Goal: Task Accomplishment & Management: Complete application form

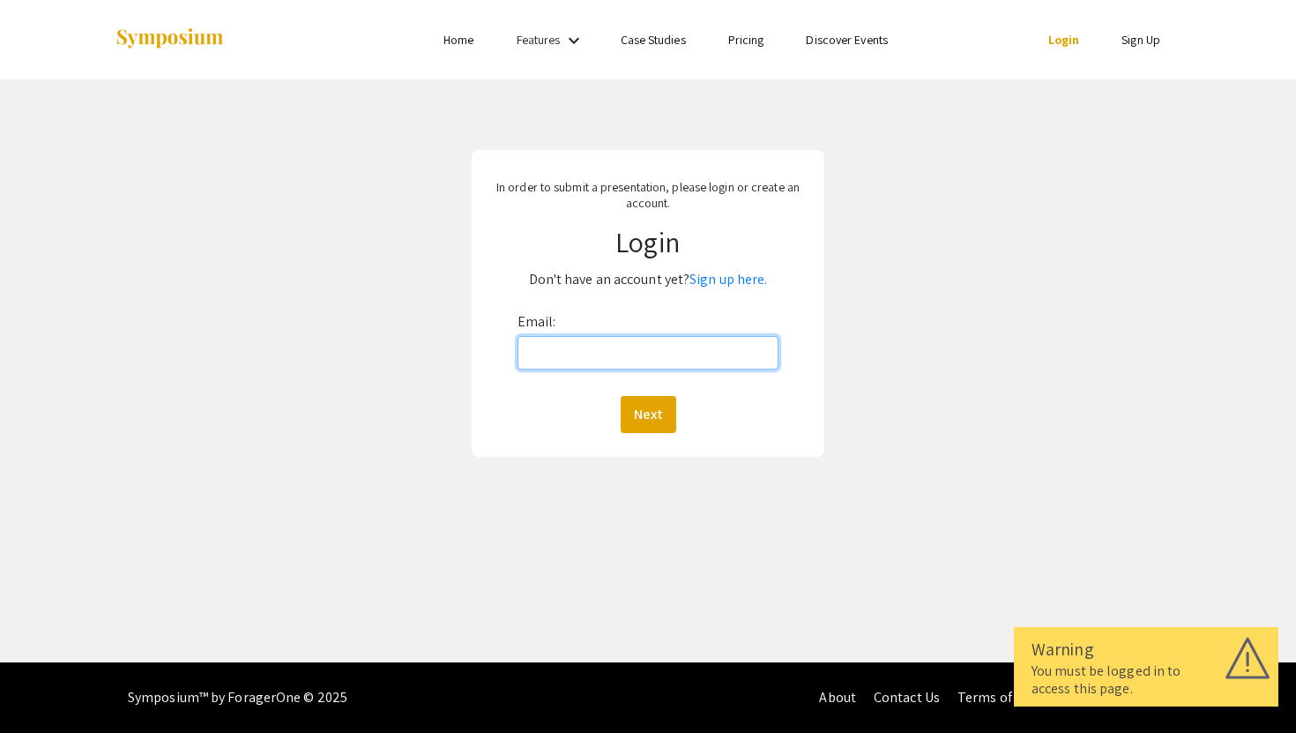
click at [579, 362] on input "Email:" at bounding box center [649, 353] width 262 height 34
click at [602, 355] on input "Email:" at bounding box center [649, 353] width 262 height 34
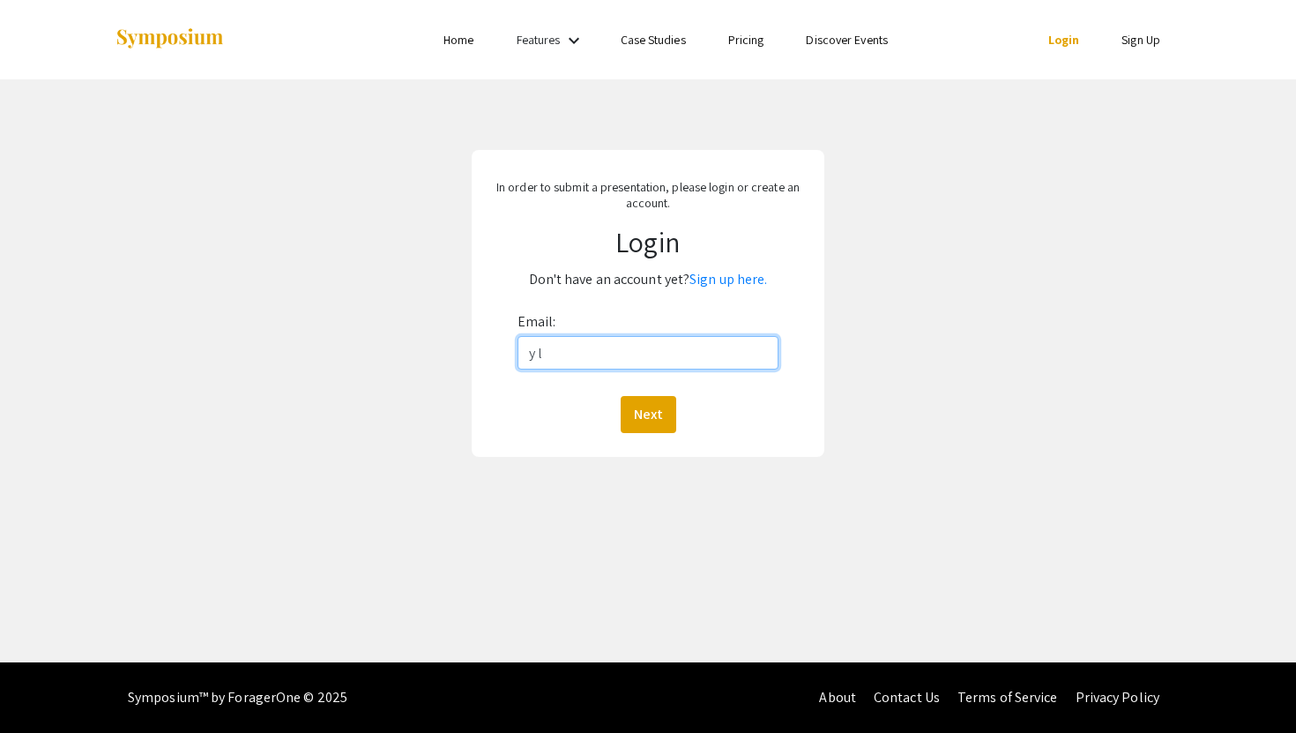
type input "y"
type input "[EMAIL_ADDRESS][DOMAIN_NAME]"
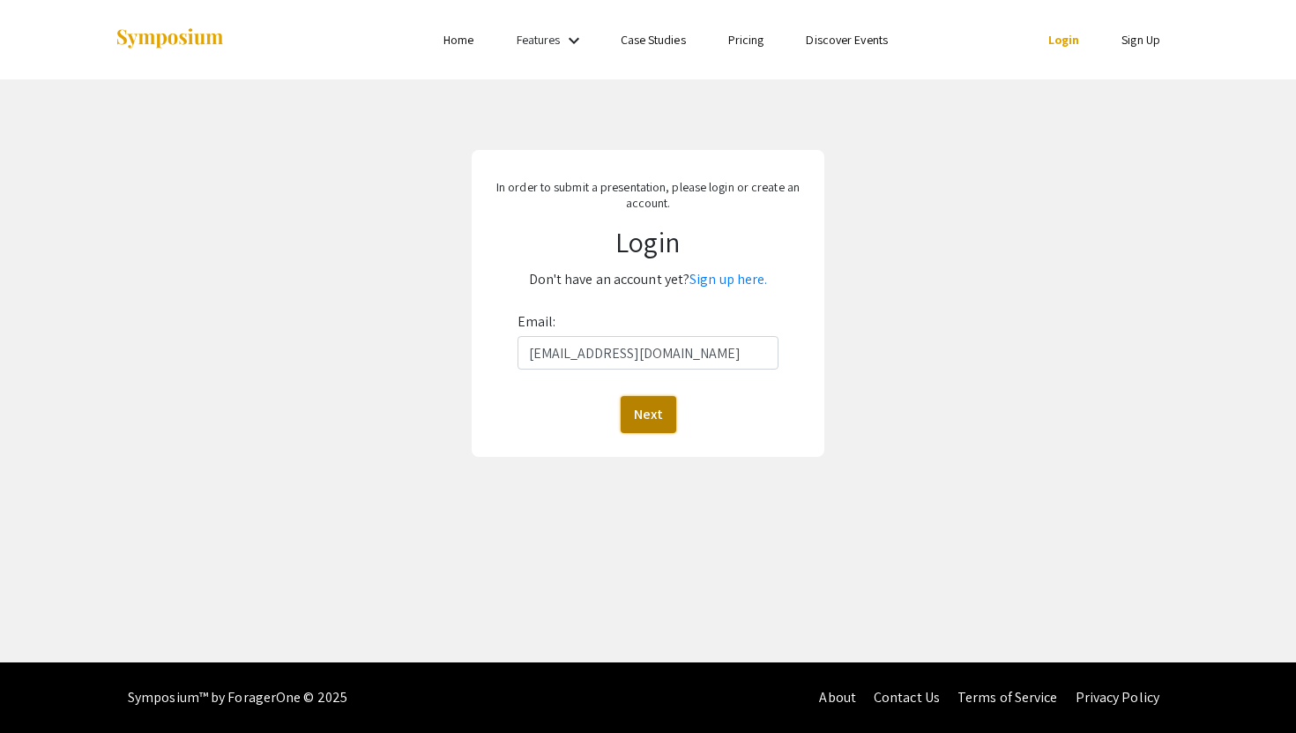
click at [653, 422] on button "Next" at bounding box center [649, 414] width 56 height 37
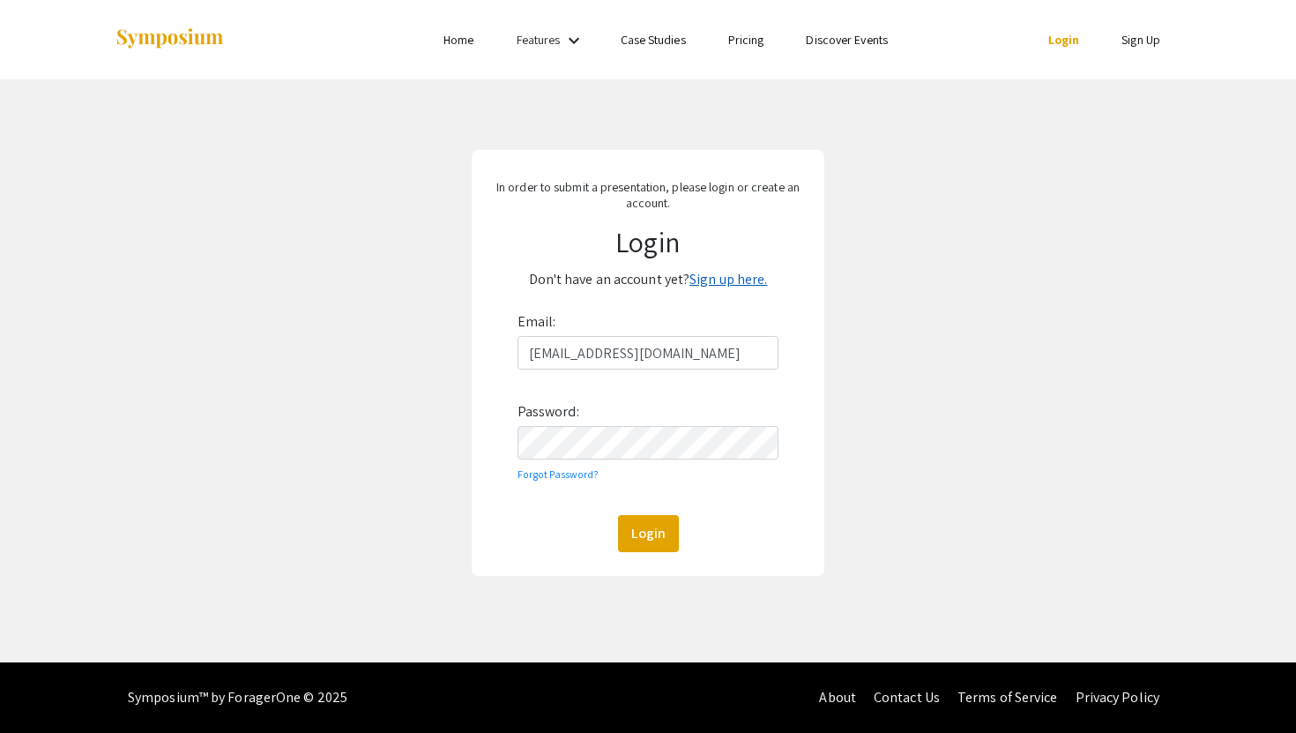
click at [728, 279] on link "Sign up here." at bounding box center [729, 279] width 78 height 19
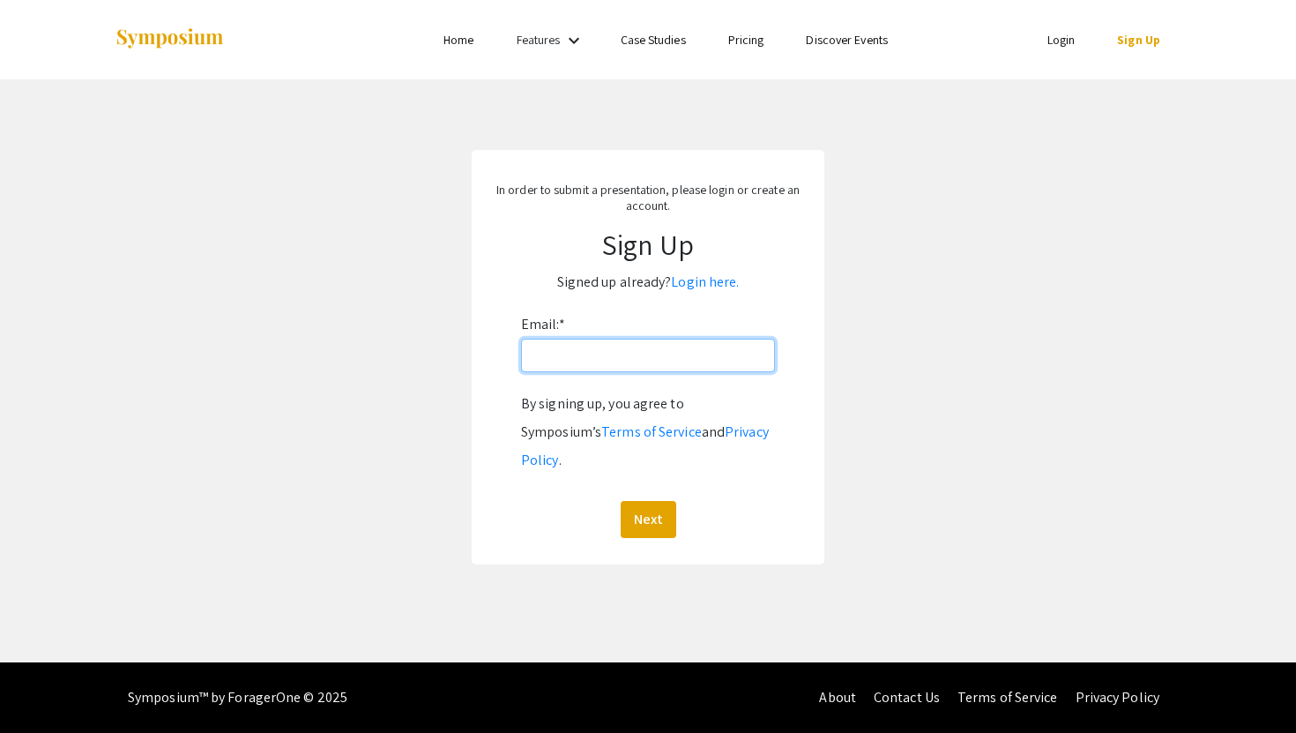
click at [612, 354] on input "Email: *" at bounding box center [648, 356] width 254 height 34
type input "[EMAIL_ADDRESS][DOMAIN_NAME]"
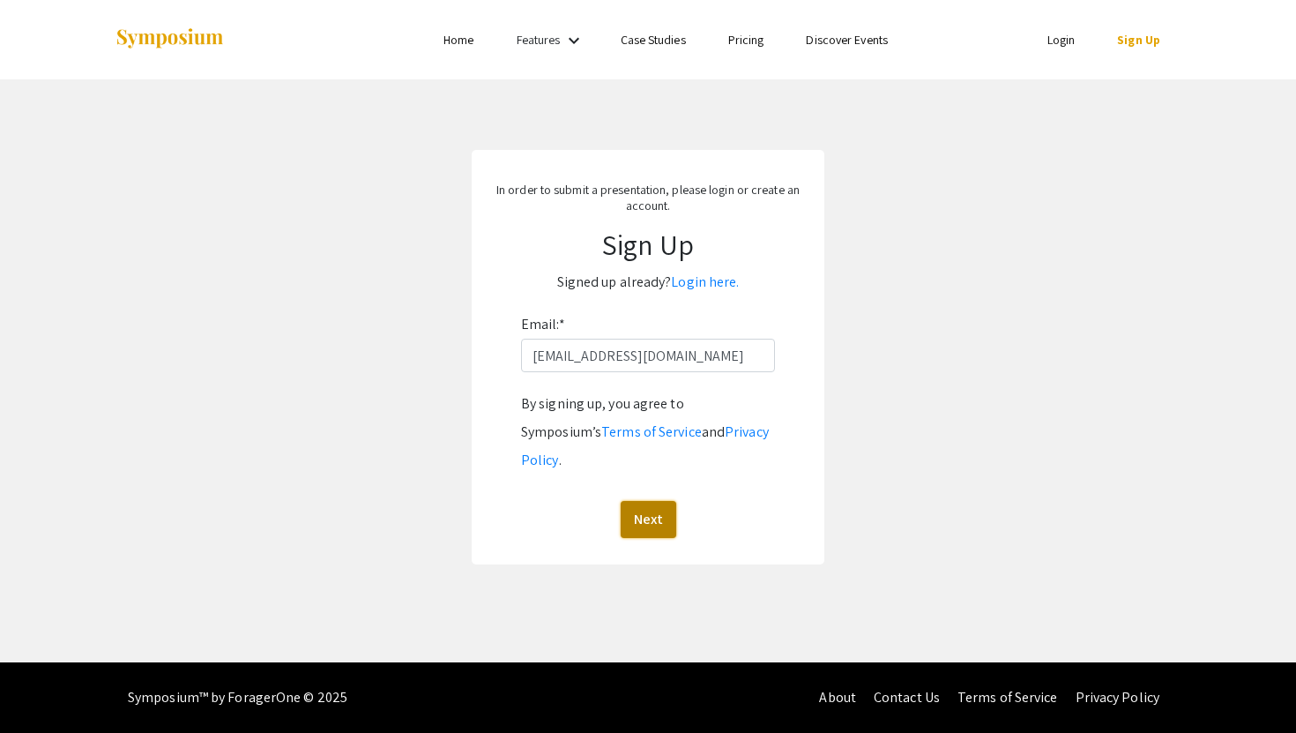
click at [668, 501] on button "Next" at bounding box center [649, 519] width 56 height 37
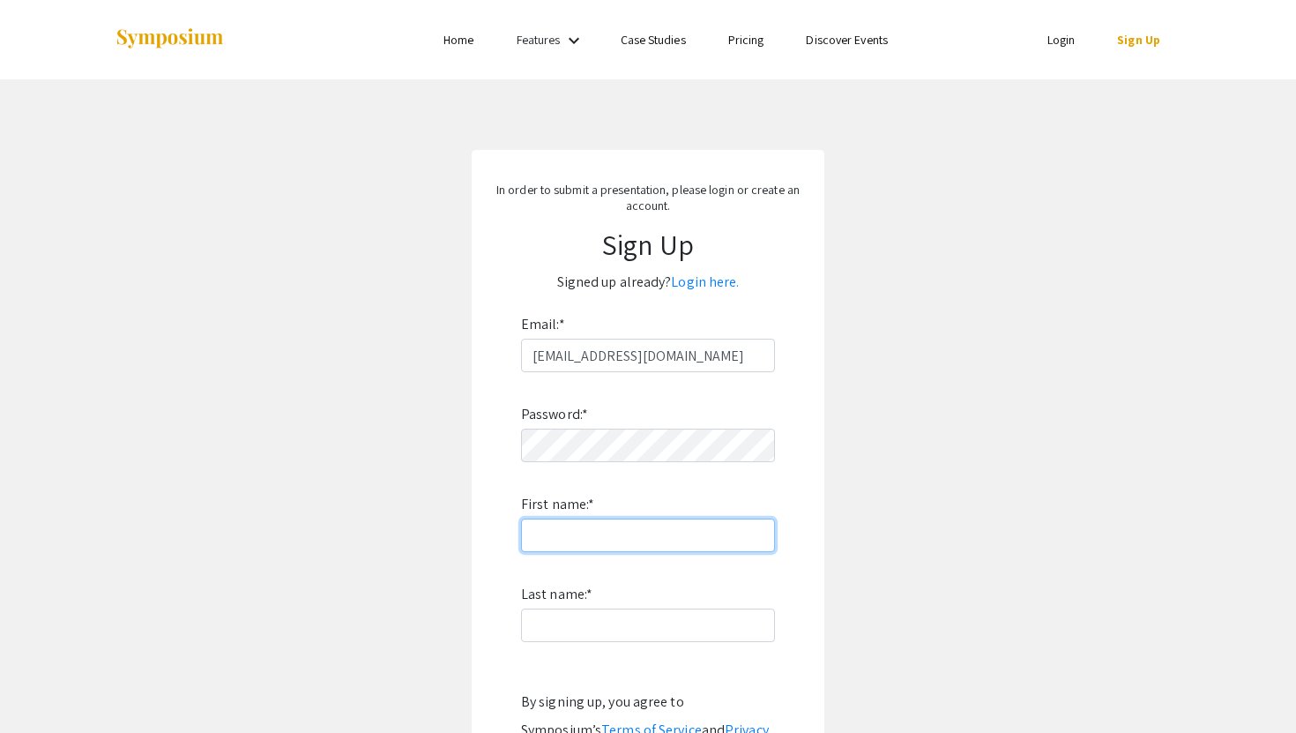
click at [648, 519] on input "First name: *" at bounding box center [648, 535] width 254 height 34
type input "Yulu"
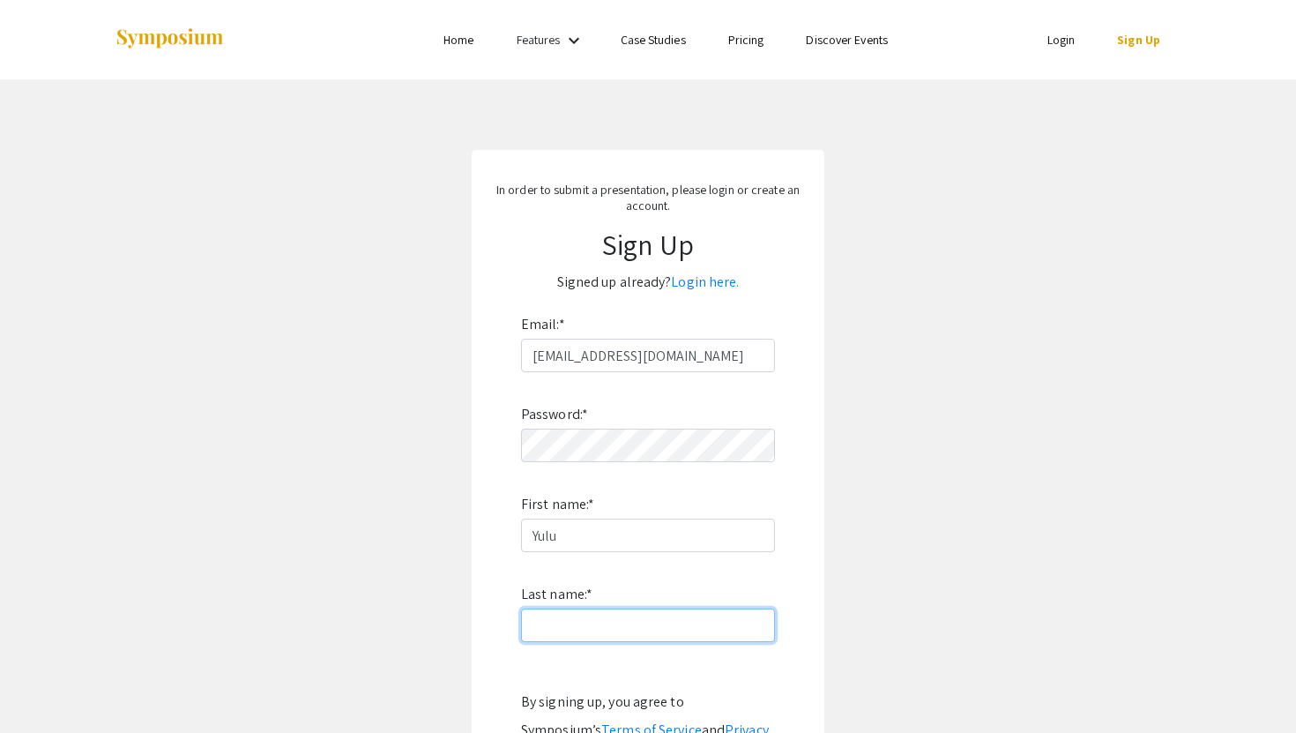
type input "Li"
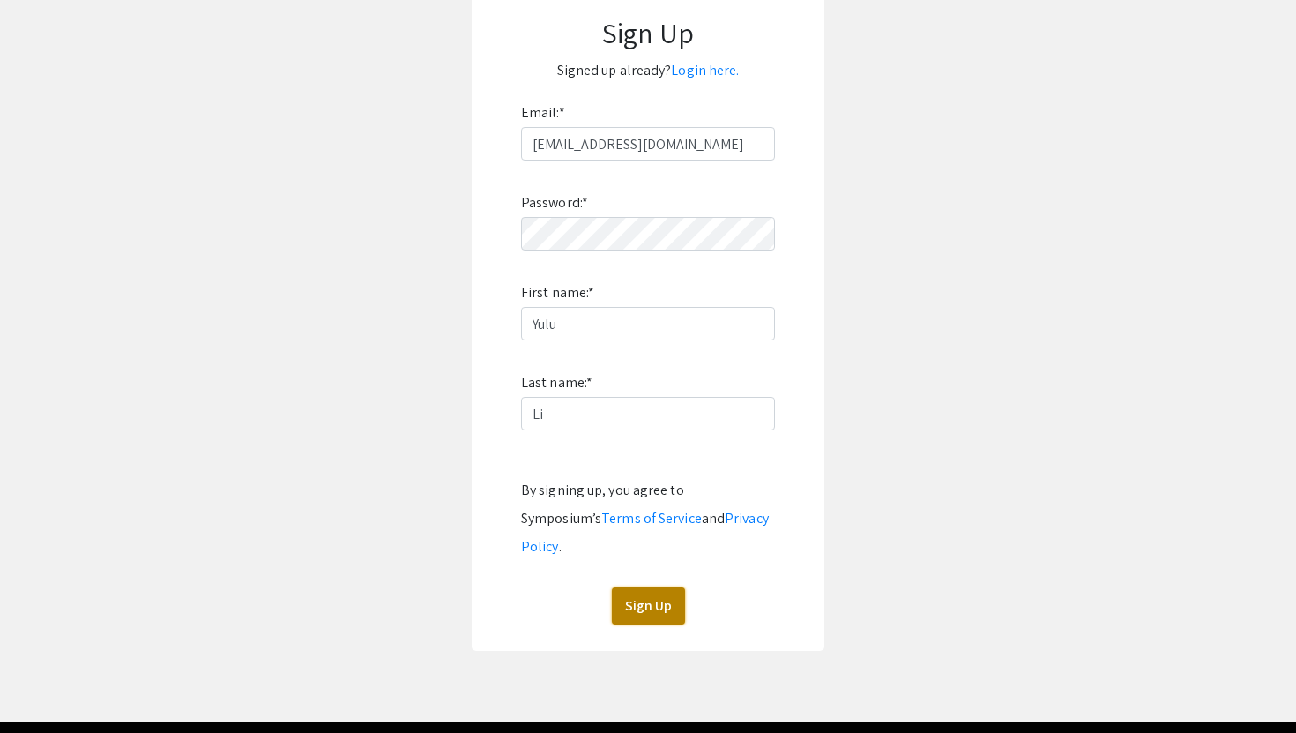
click at [662, 587] on button "Sign Up" at bounding box center [648, 605] width 73 height 37
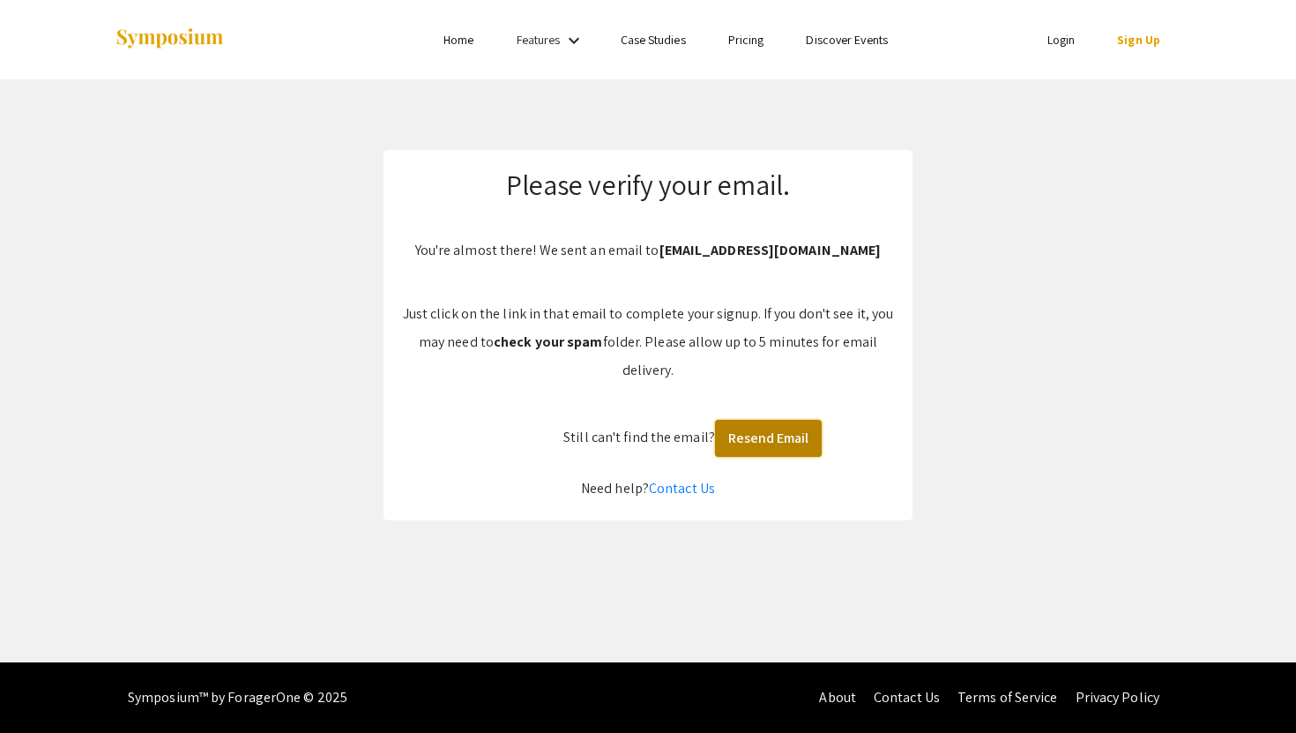
click at [750, 443] on button "Resend Email" at bounding box center [768, 438] width 107 height 37
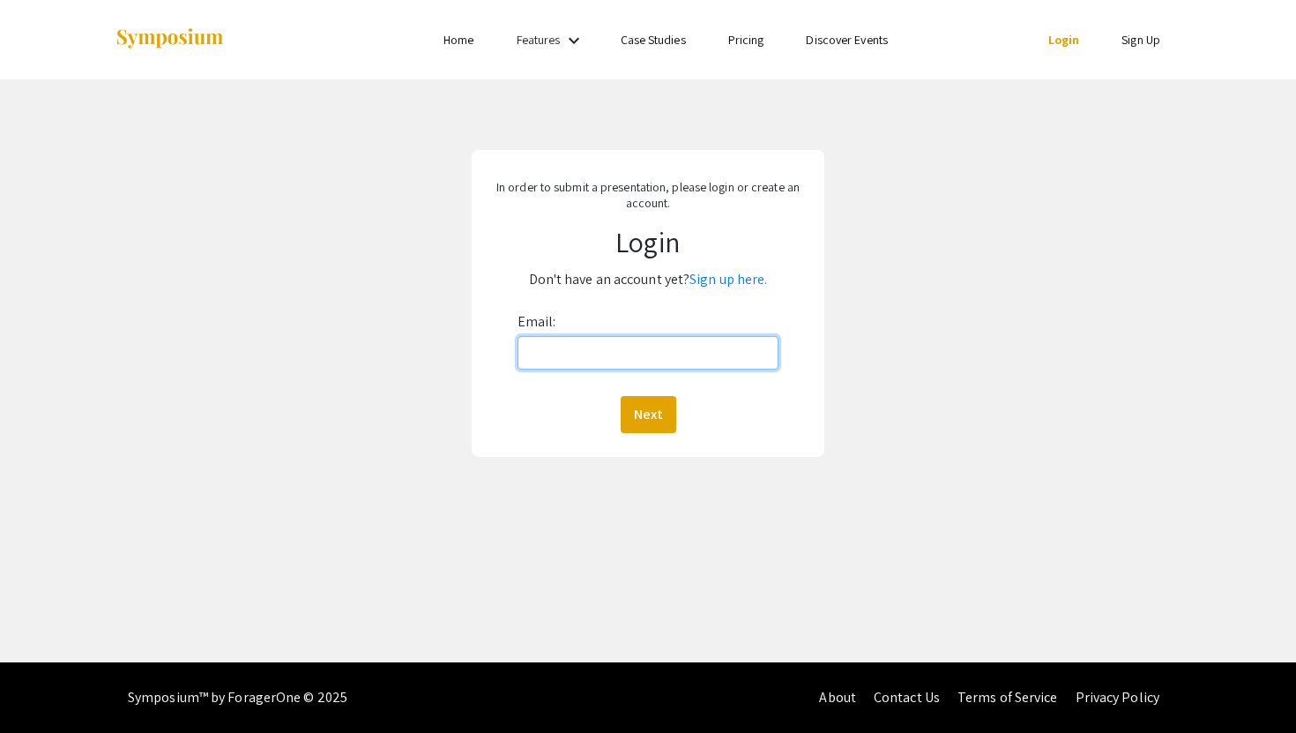
click at [701, 348] on input "Email:" at bounding box center [649, 353] width 262 height 34
type input "yl00041@mix.wvu.edu"
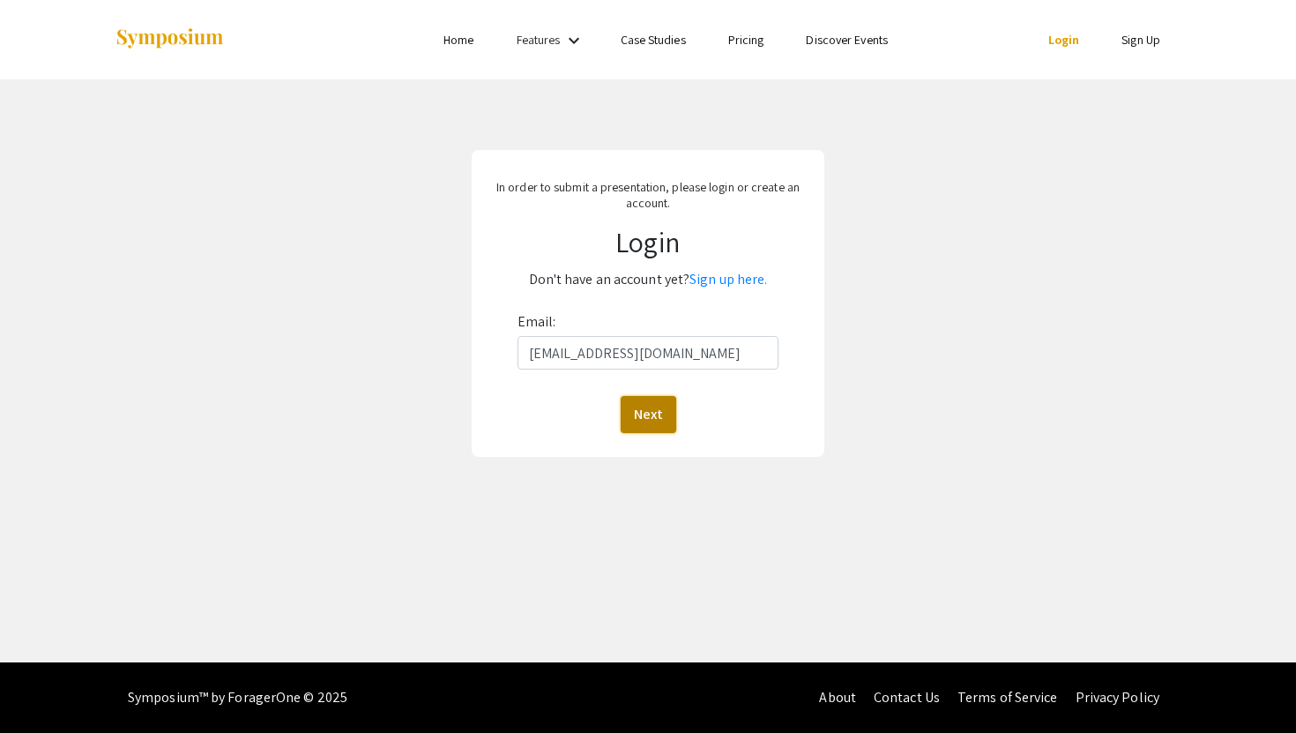
click at [661, 421] on button "Next" at bounding box center [649, 414] width 56 height 37
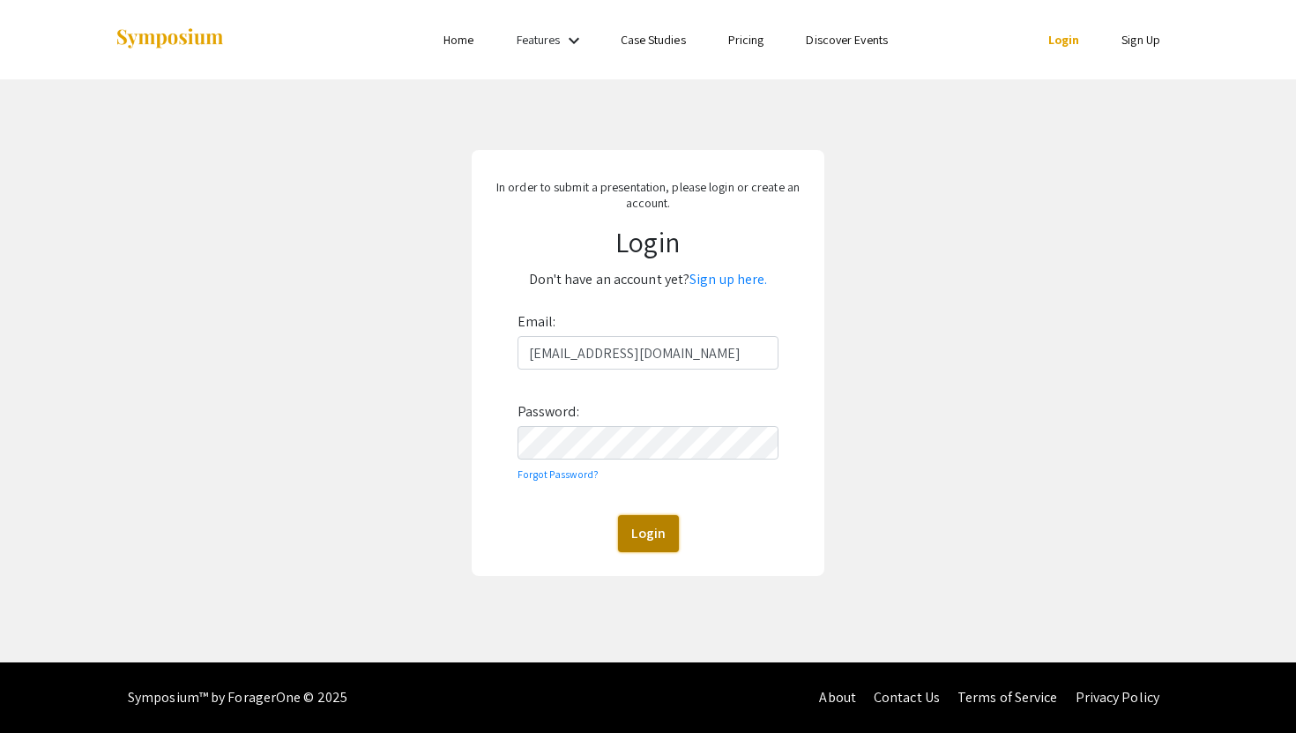
click at [638, 528] on button "Login" at bounding box center [648, 533] width 61 height 37
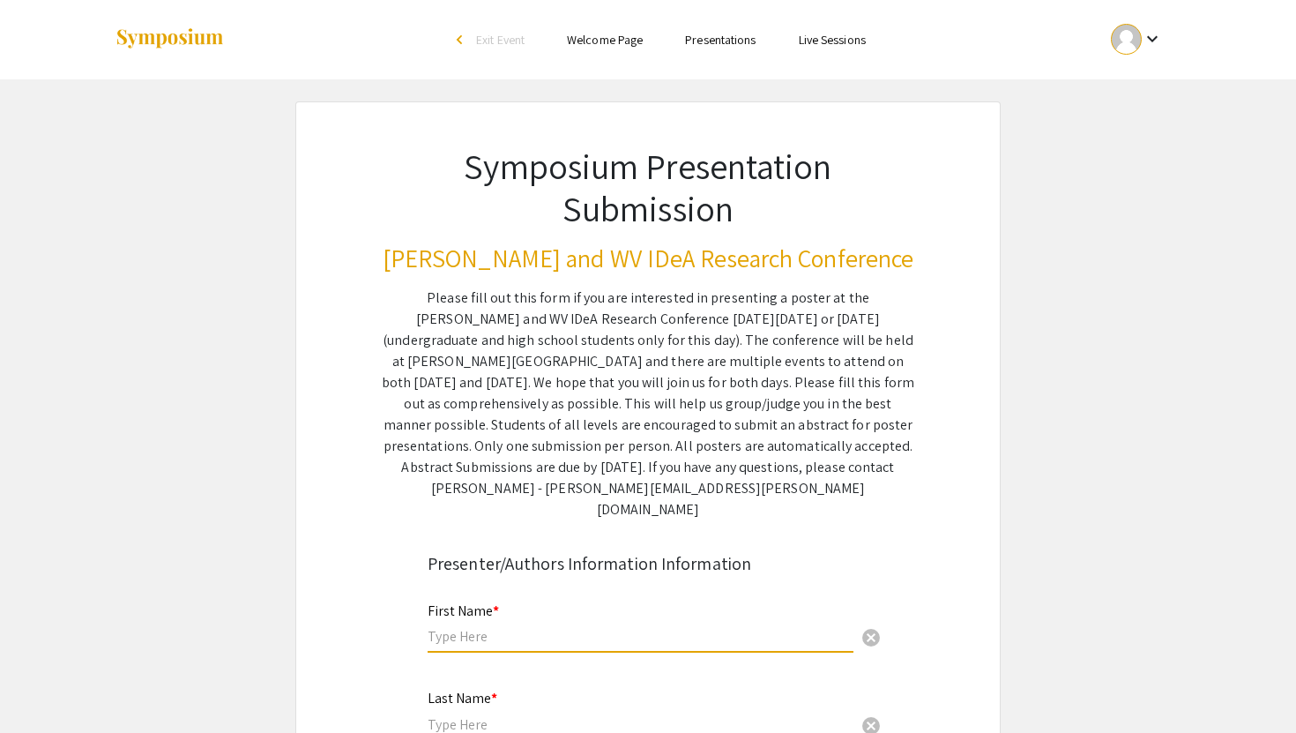
click at [574, 627] on input "text" at bounding box center [641, 636] width 426 height 19
type input "Yulu"
type input "Li"
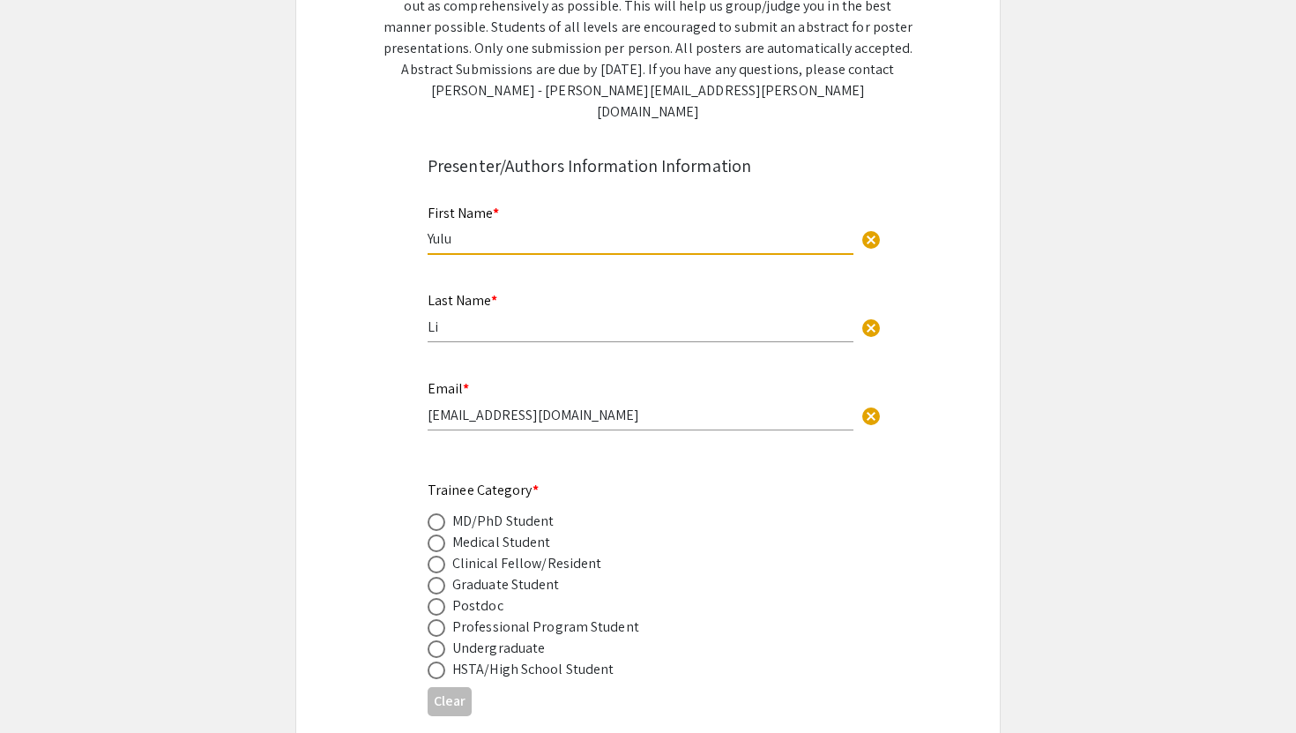
scroll to position [418, 0]
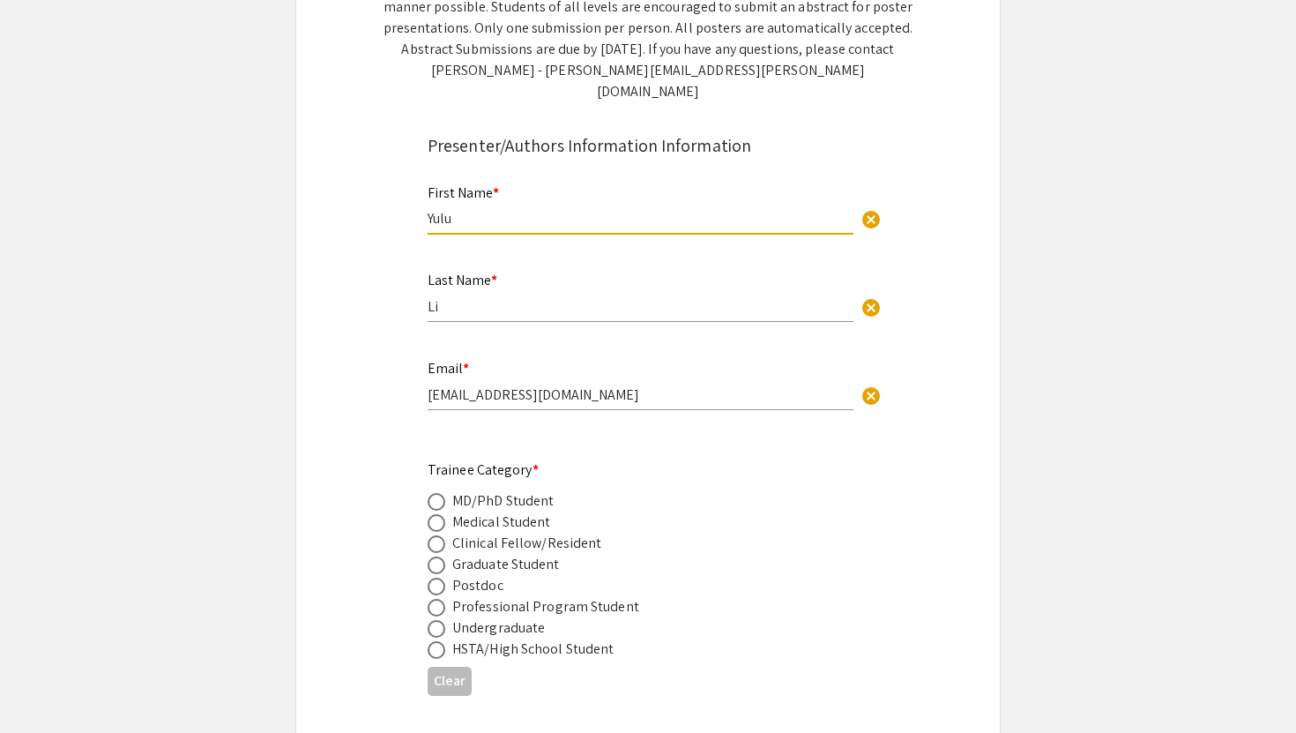
click at [642, 385] on input "liyulu1997@gmail.com" at bounding box center [641, 394] width 426 height 19
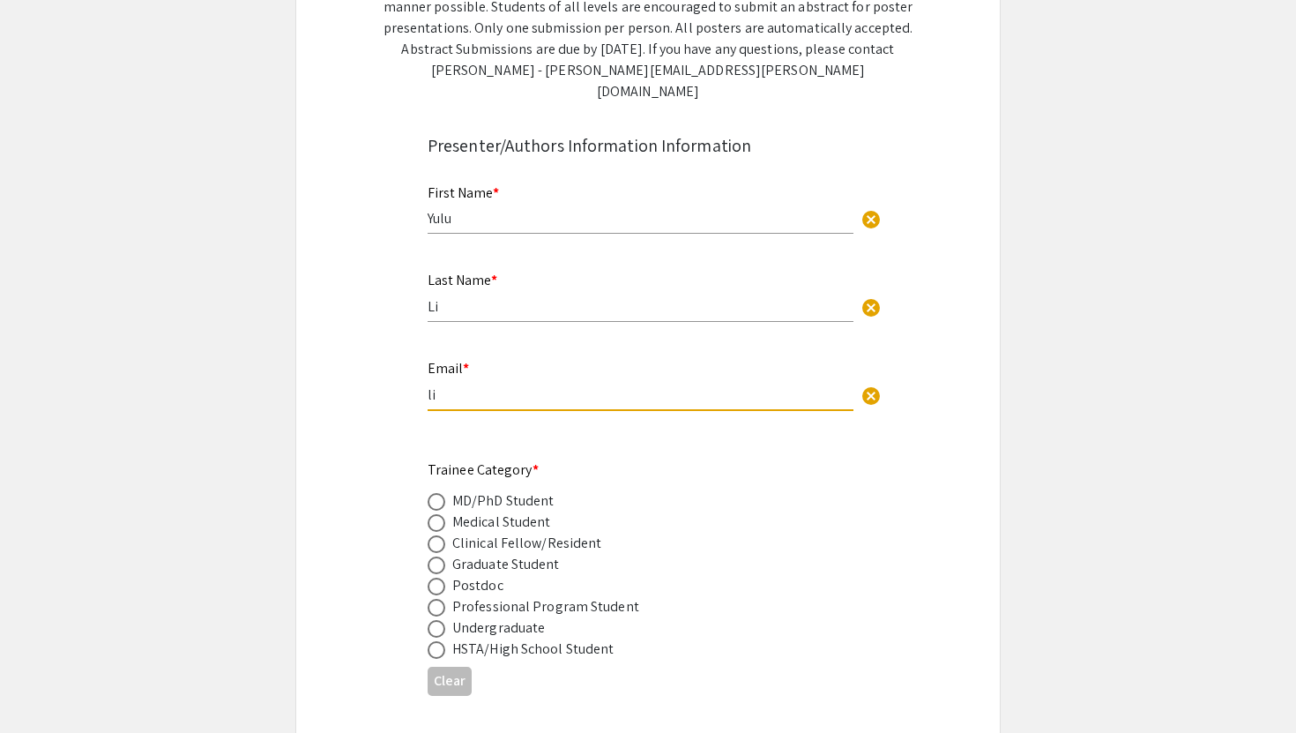
type input "l"
type input "yl00041@mix.wvu.edu"
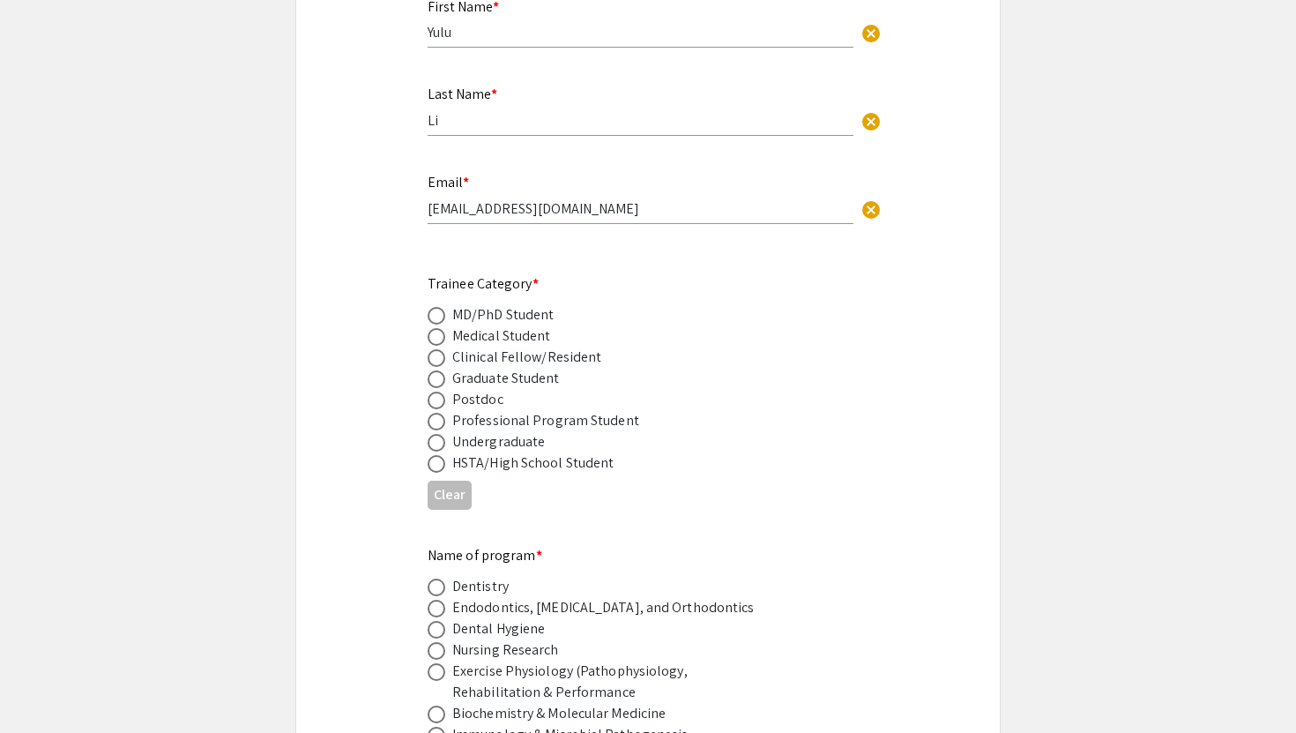
scroll to position [710, 0]
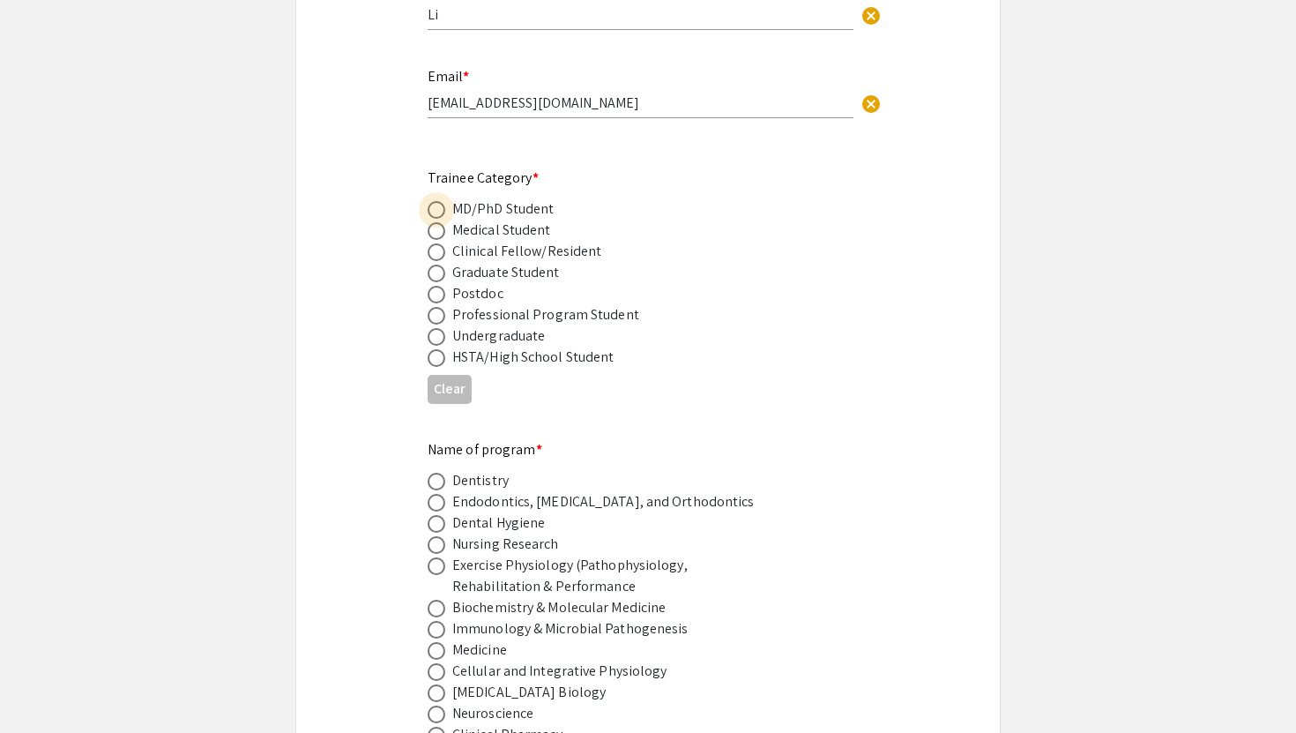
click at [435, 201] on span at bounding box center [437, 210] width 18 height 18
click at [435, 201] on input "radio" at bounding box center [437, 210] width 18 height 18
radio input "true"
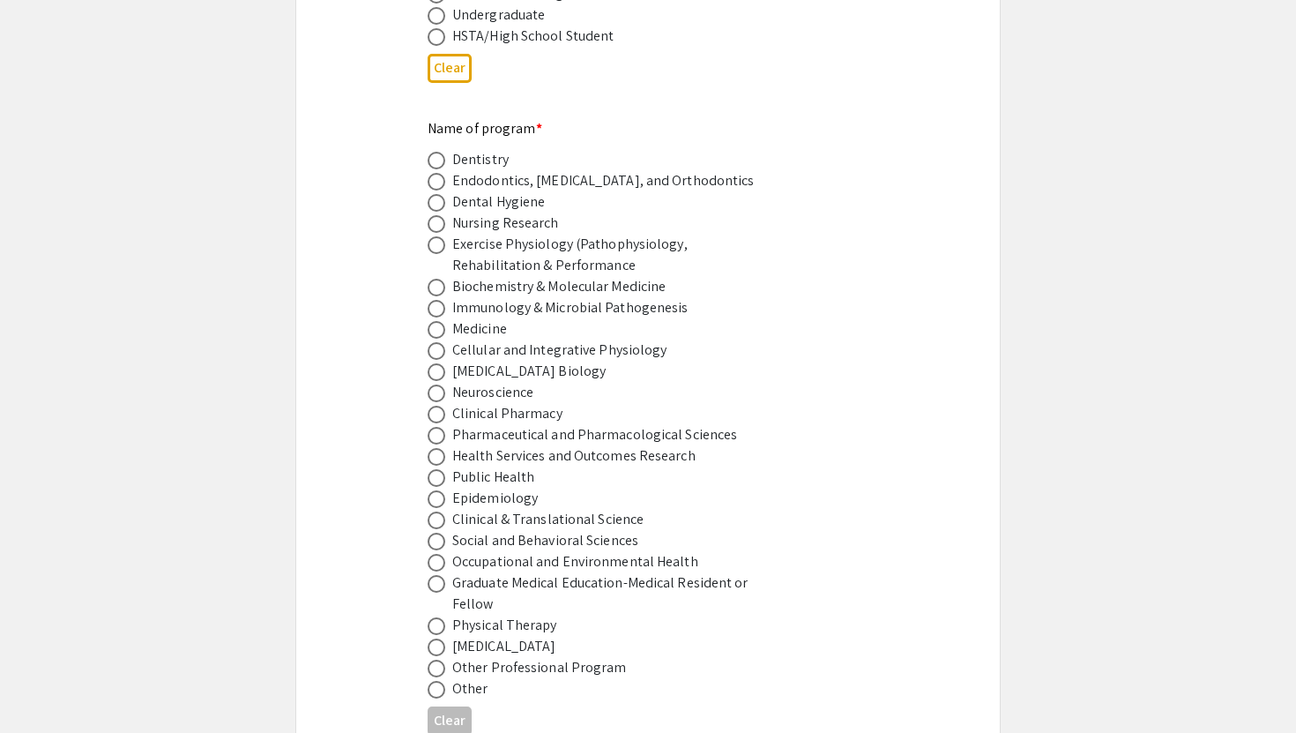
scroll to position [1037, 0]
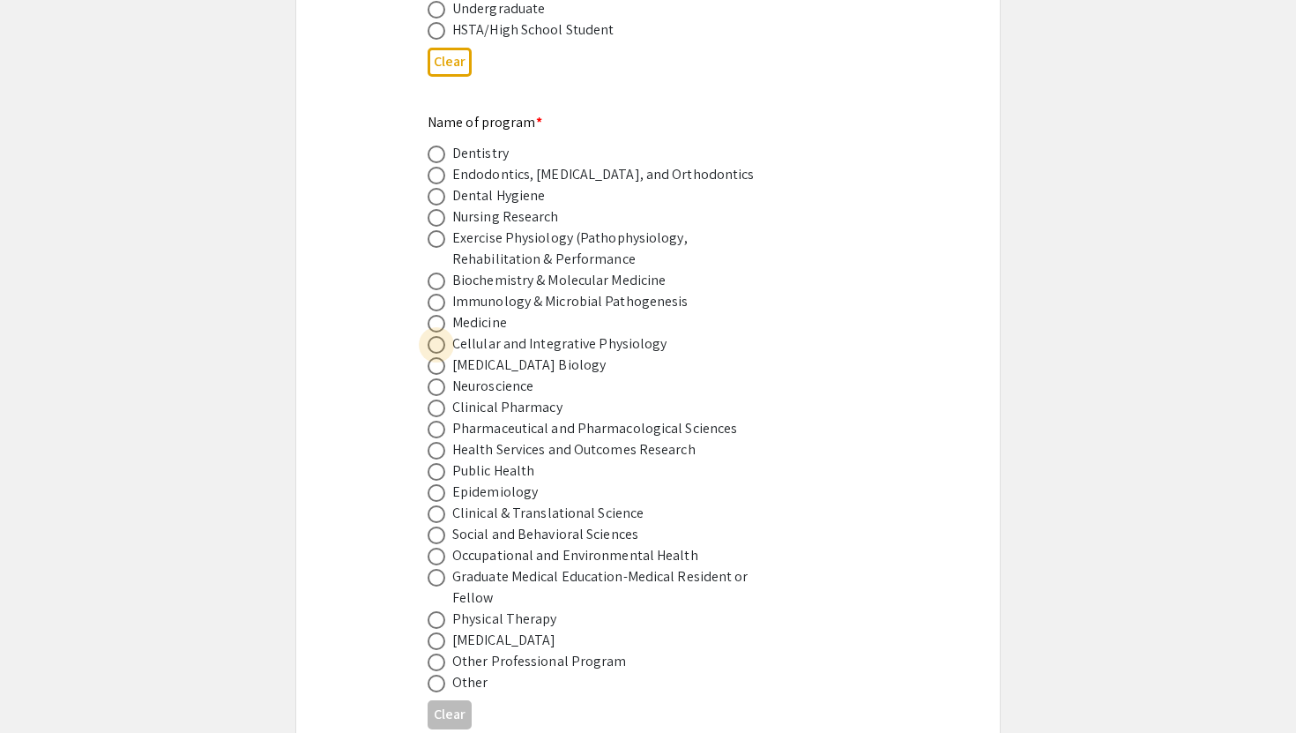
click at [441, 336] on span at bounding box center [437, 345] width 18 height 18
click at [441, 336] on input "radio" at bounding box center [437, 345] width 18 height 18
radio input "true"
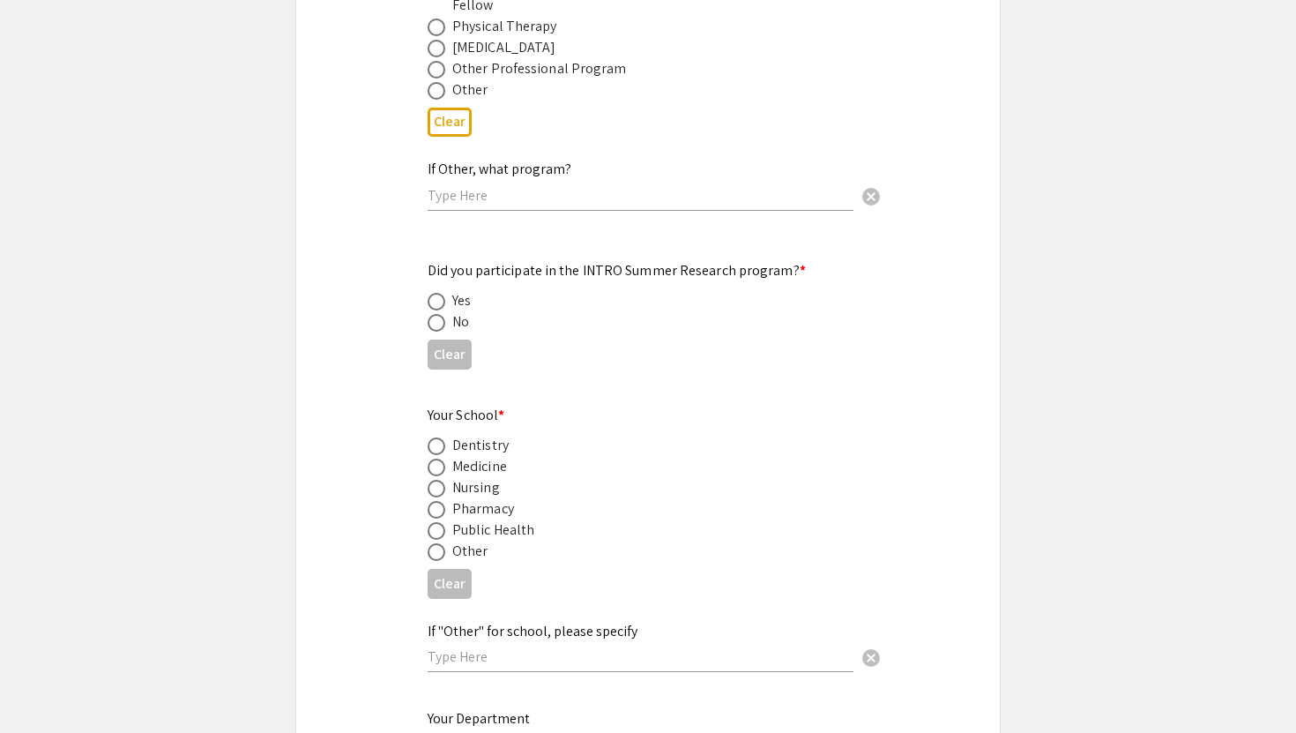
scroll to position [1484, 0]
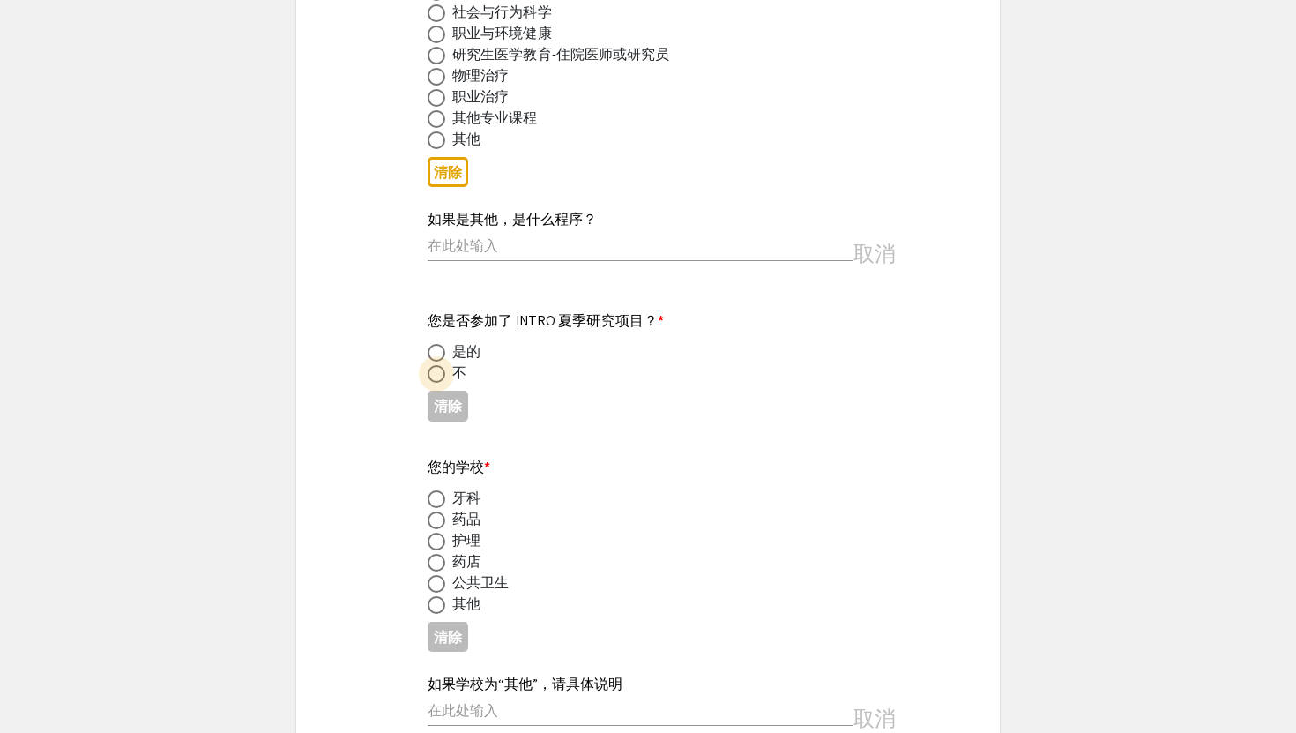
click at [440, 365] on span at bounding box center [437, 374] width 18 height 18
click at [440, 365] on input "radio" at bounding box center [437, 374] width 18 height 18
radio input "true"
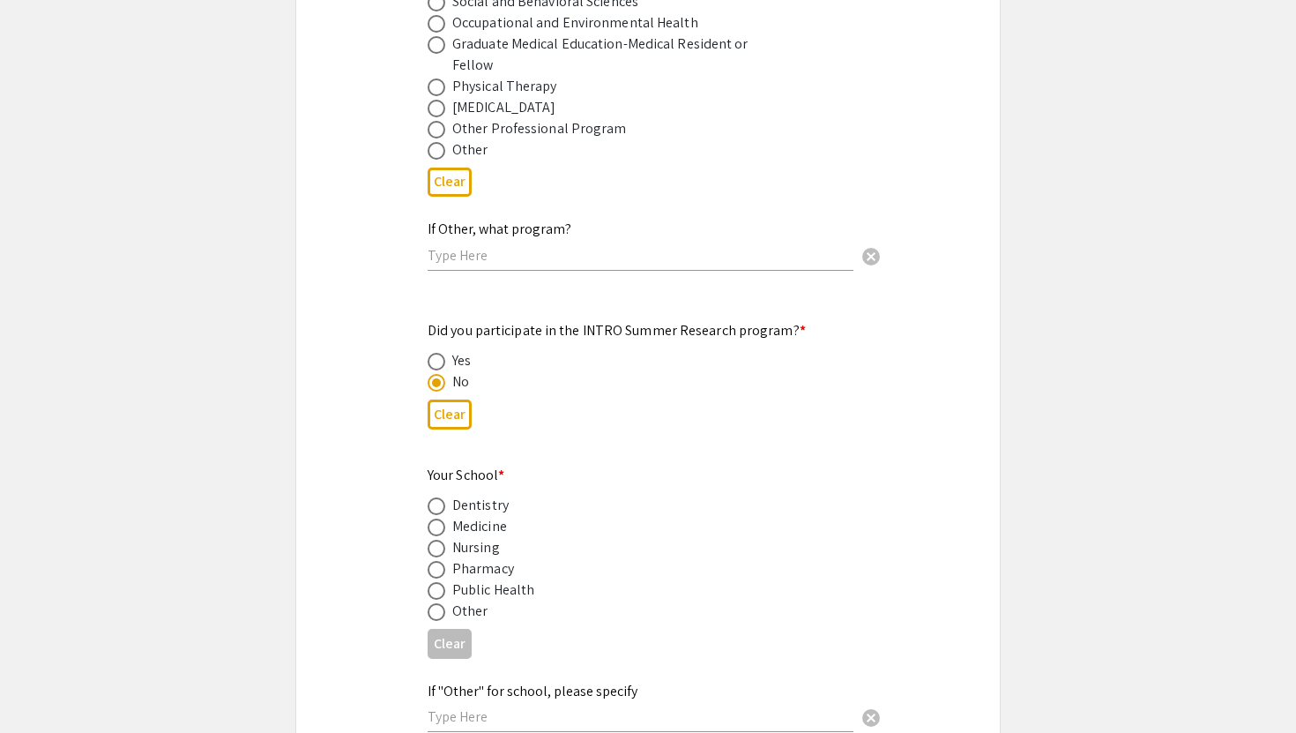
scroll to position [1715, 0]
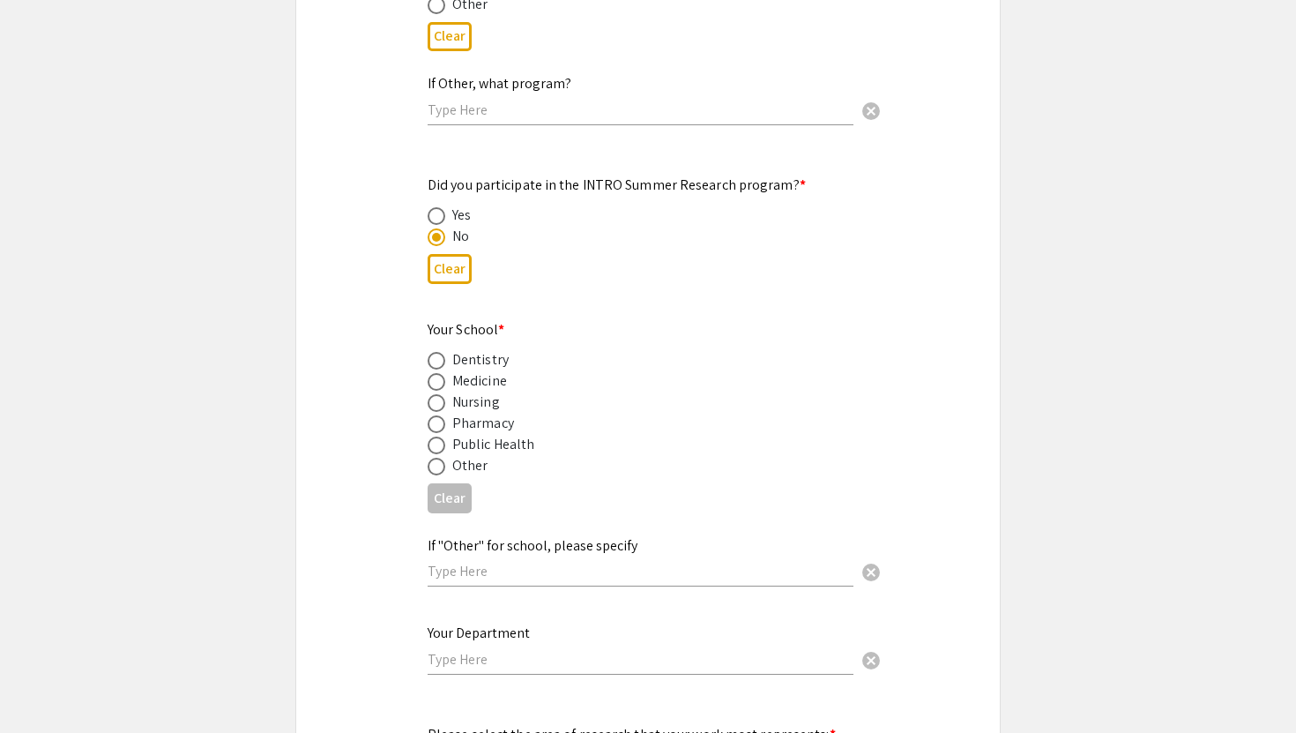
click at [439, 373] on span at bounding box center [437, 382] width 18 height 18
click at [439, 373] on input "radio" at bounding box center [437, 382] width 18 height 18
radio input "true"
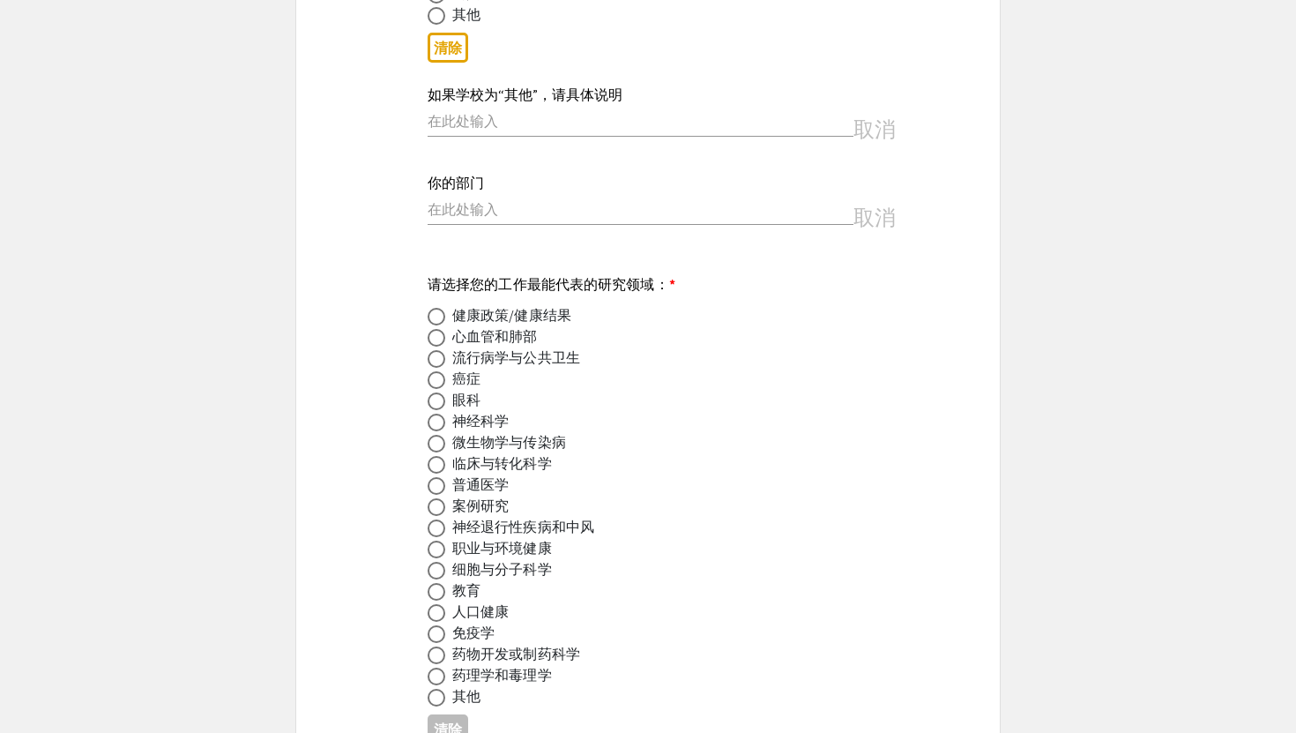
scroll to position [2074, 0]
click at [433, 328] on span at bounding box center [437, 337] width 18 height 18
click at [433, 328] on input "radio" at bounding box center [437, 337] width 18 height 18
radio input "true"
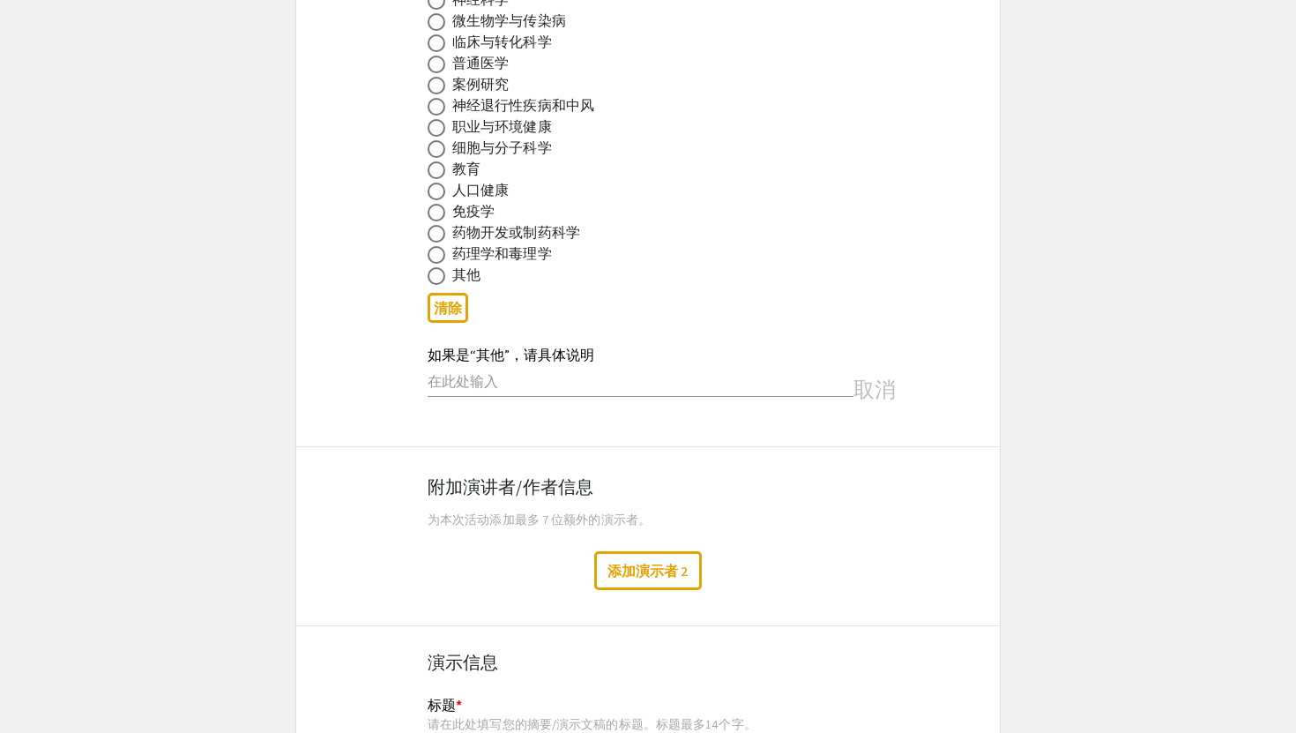
scroll to position [2358, 0]
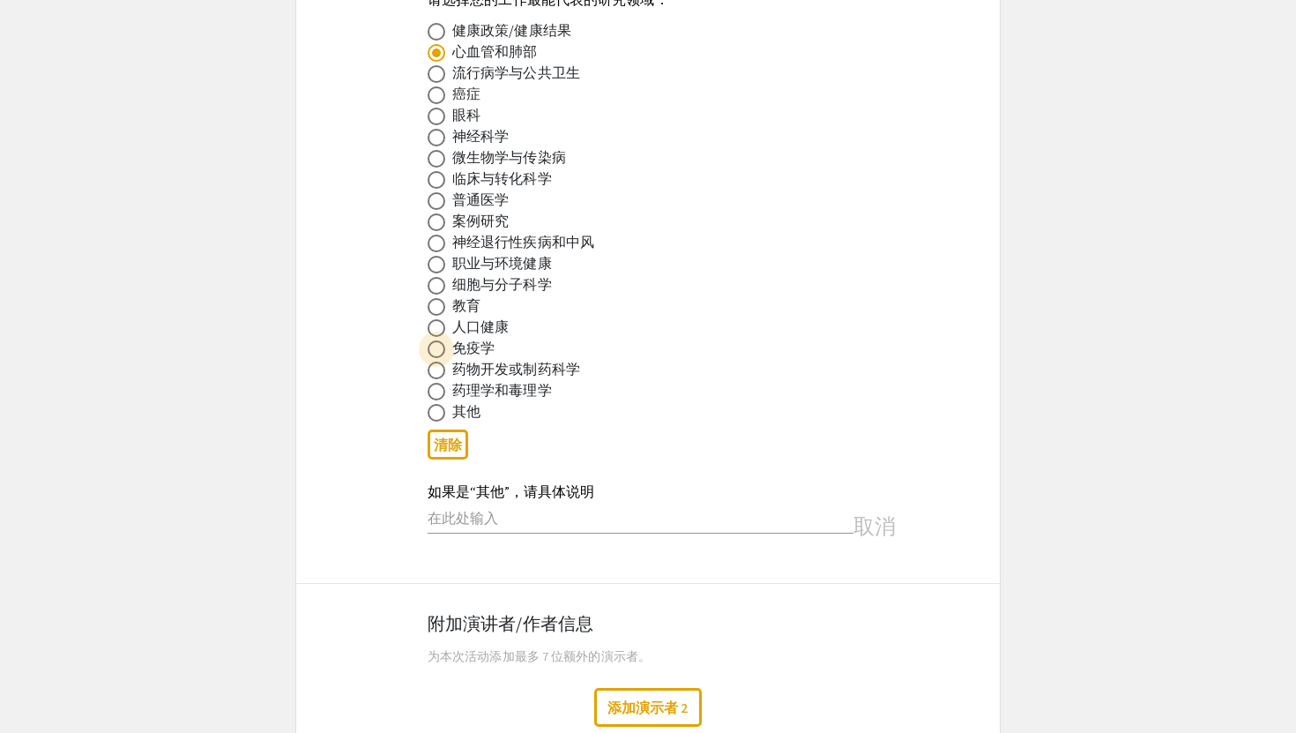
click at [445, 340] on label at bounding box center [440, 349] width 25 height 18
click at [445, 340] on input "radio" at bounding box center [437, 349] width 18 height 18
radio input "true"
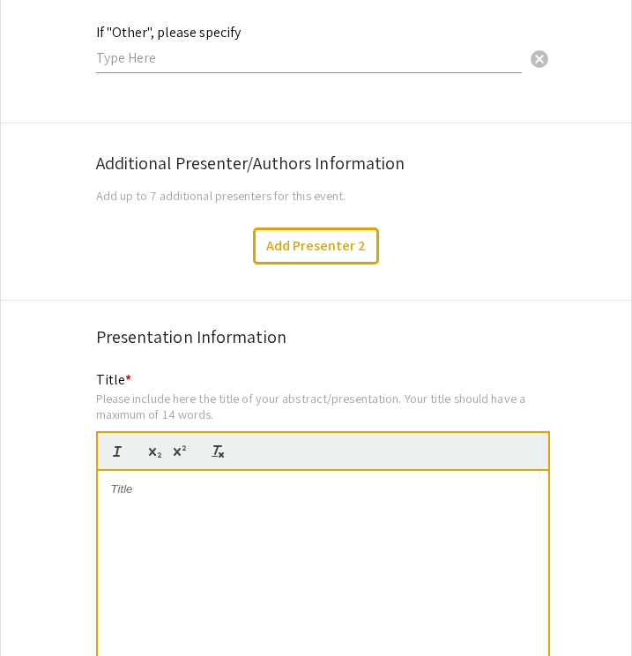
scroll to position [2923, 0]
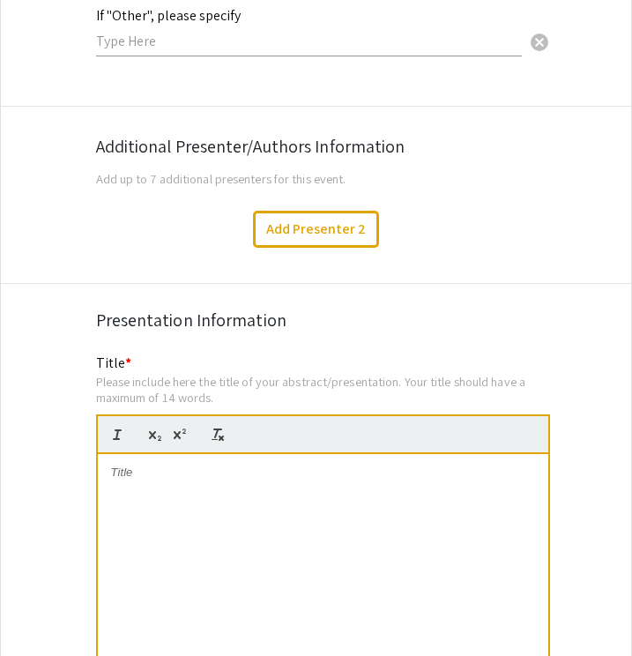
click at [206, 487] on div at bounding box center [323, 586] width 451 height 265
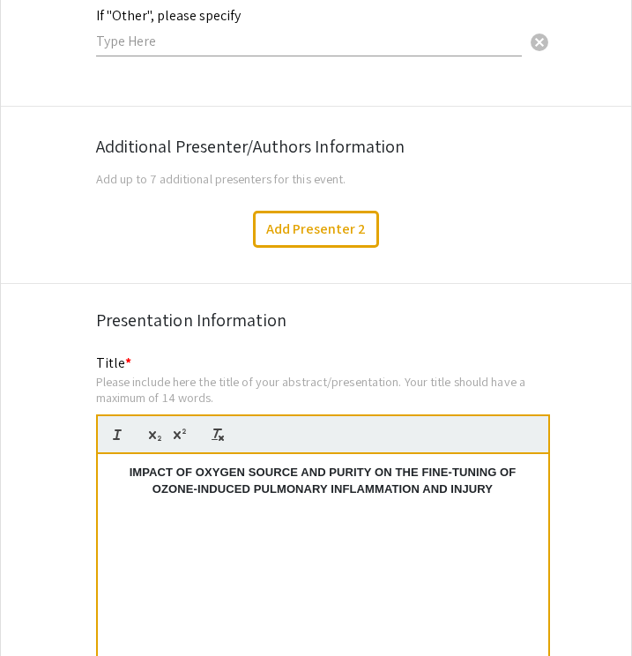
click at [126, 465] on p "IMPACT OF OXYGEN SOURCE AND PURITY ON THE FINE-TUNING OF OZONE-INDUCED PULMONAR…" at bounding box center [323, 481] width 424 height 33
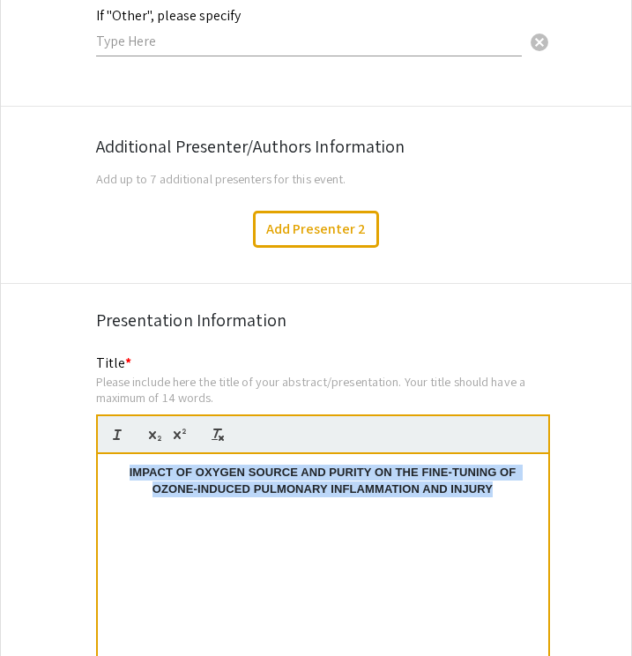
drag, startPoint x: 503, startPoint y: 481, endPoint x: 120, endPoint y: 449, distance: 384.1
click at [120, 454] on div "IMPACT OF OXYGEN SOURCE AND PURITY ON THE FINE-TUNING OF OZONE-INDUCED PULMONAR…" at bounding box center [323, 586] width 451 height 265
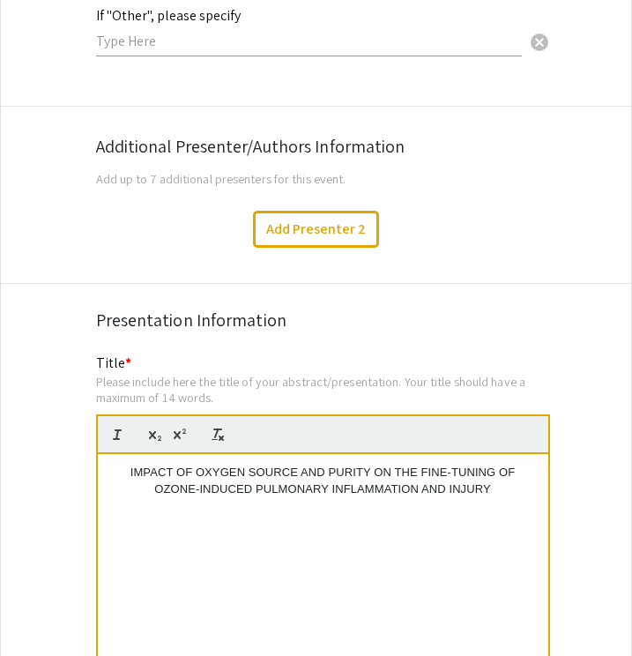
scroll to position [0, 0]
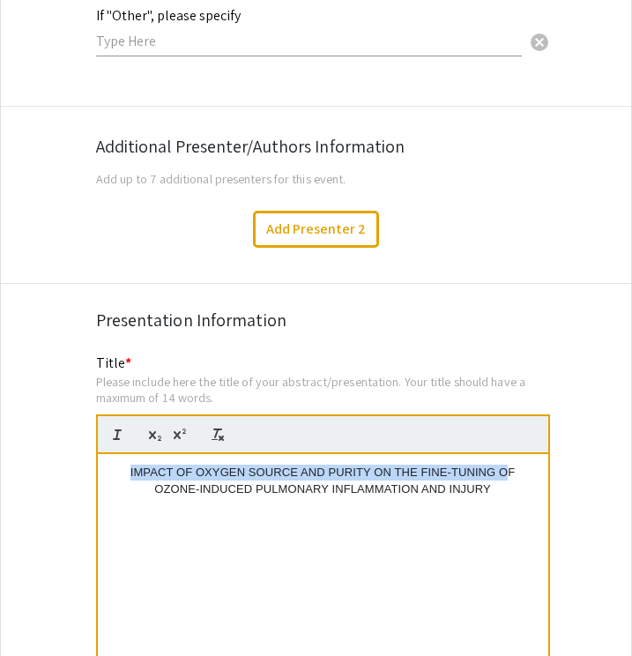
drag, startPoint x: 504, startPoint y: 466, endPoint x: 153, endPoint y: 444, distance: 351.6
click at [153, 454] on div "IMPACT OF OXYGEN SOURCE AND PURITY ON THE FINE-TUNING OF OZONE-INDUCED PULMONAR…" at bounding box center [323, 586] width 451 height 265
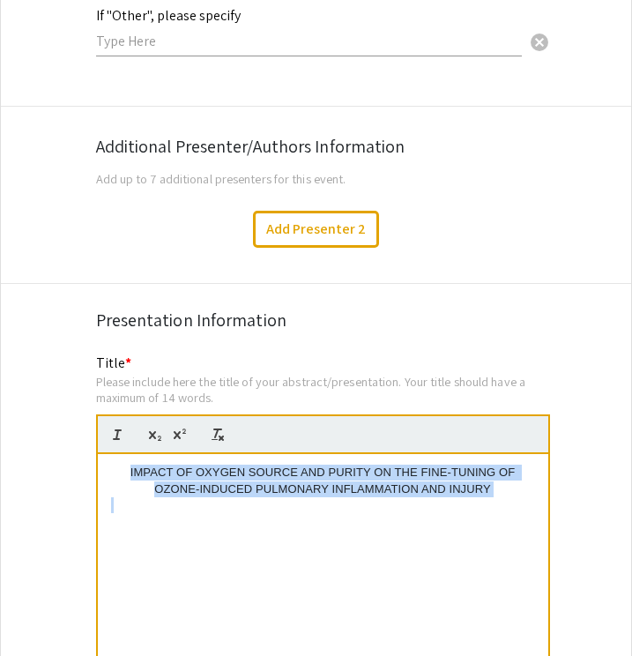
drag, startPoint x: 125, startPoint y: 462, endPoint x: 513, endPoint y: 486, distance: 388.7
click at [513, 487] on div "IMPACT OF OXYGEN SOURCE AND PURITY ON THE FINE-TUNING OF OZONE-INDUCED PULMONAR…" at bounding box center [323, 586] width 451 height 265
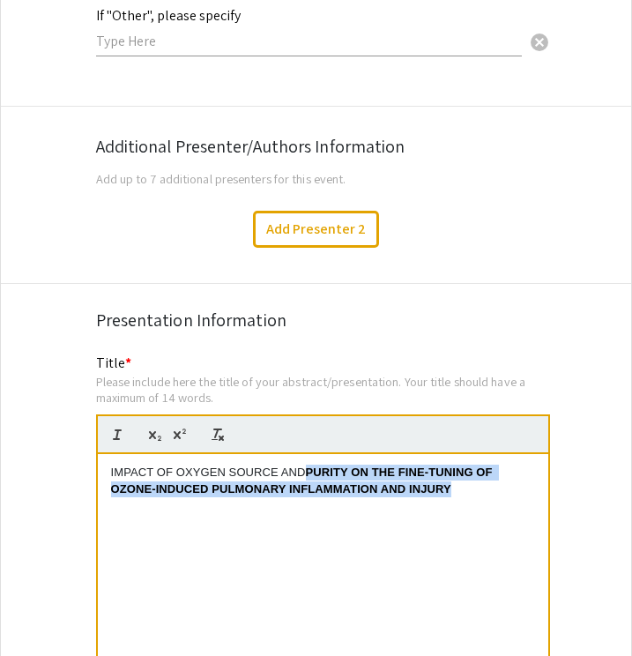
drag, startPoint x: 453, startPoint y: 477, endPoint x: 310, endPoint y: 457, distance: 144.3
click at [310, 465] on p "IMPACT OF OXYGEN SOURCE AND PURITY ON THE FINE-TUNING OF OZONE-INDUCED PULMONAR…" at bounding box center [323, 481] width 424 height 33
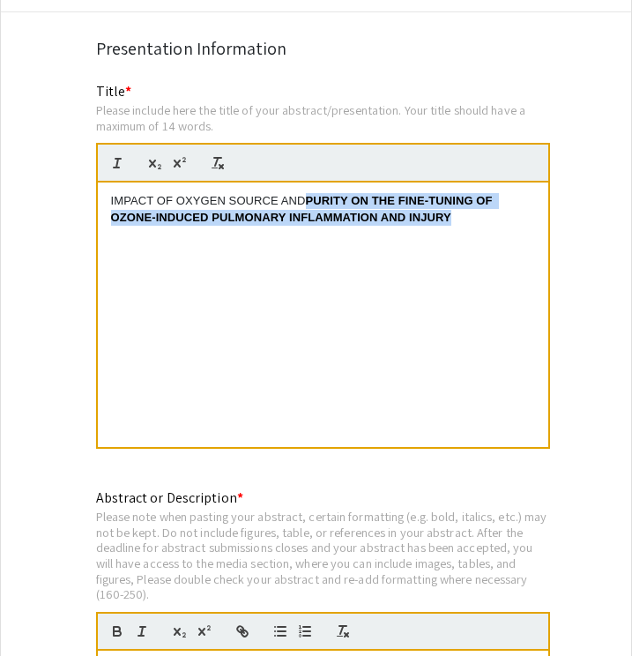
scroll to position [3229, 0]
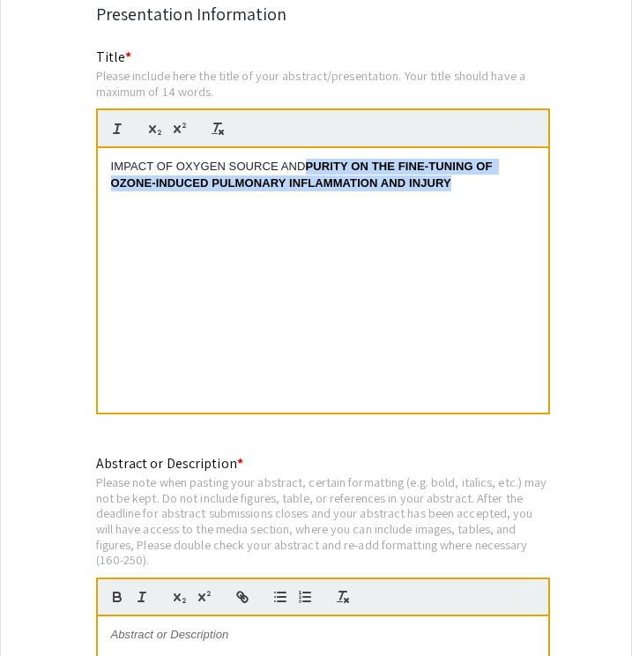
click at [309, 160] on strong "PURITY ON THE FINE-TUNING OF OZONE-INDUCED PULMONARY INFLAMMATION AND INJURY" at bounding box center [303, 174] width 385 height 29
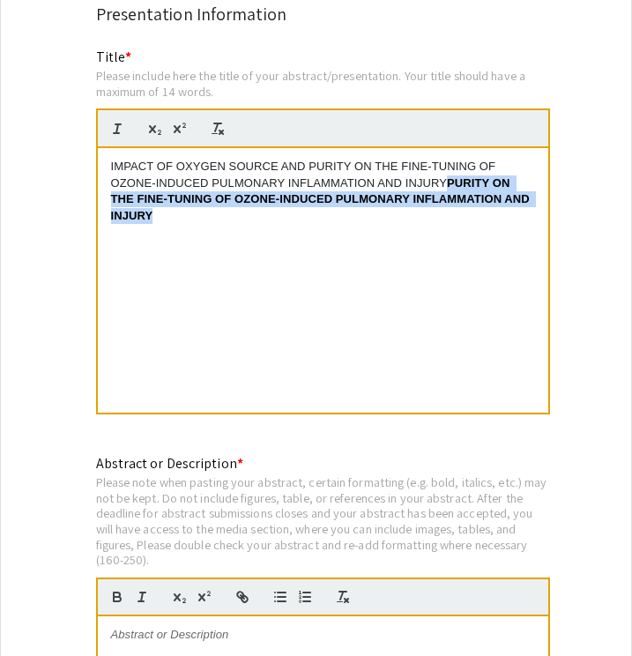
drag, startPoint x: 216, startPoint y: 213, endPoint x: 445, endPoint y: 173, distance: 232.7
click at [445, 173] on div "IMPACT OF OXYGEN SOURCE AND PURITY ON THE FINE-TUNING OF OZONE-INDUCED PULMONAR…" at bounding box center [323, 280] width 451 height 265
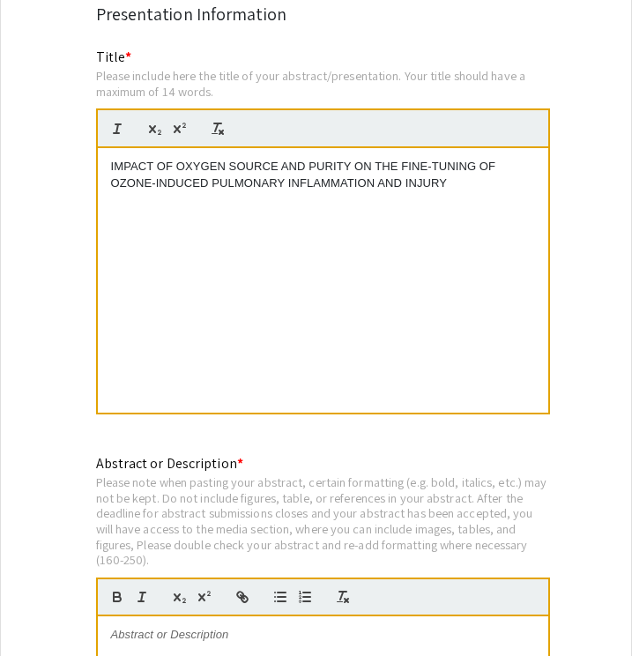
click at [368, 220] on div "IMPACT OF OXYGEN SOURCE AND PURITY ON THE FINE-TUNING OF OZONE-INDUCED PULMONAR…" at bounding box center [323, 280] width 451 height 265
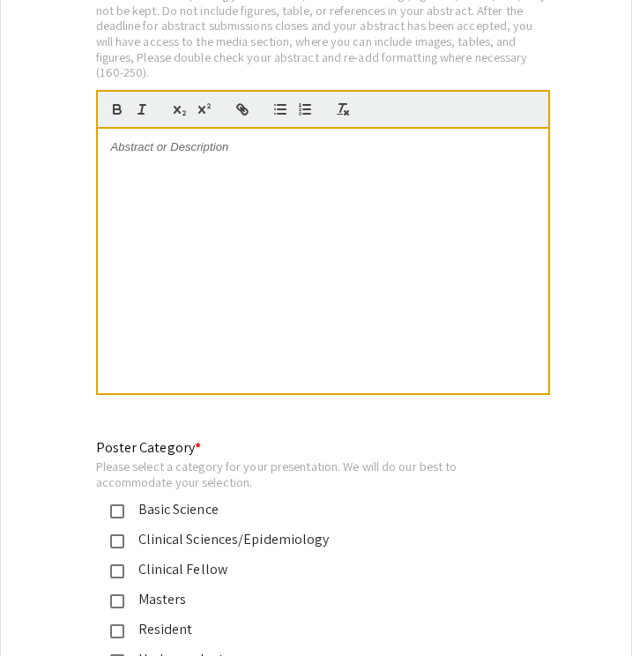
scroll to position [3769, 0]
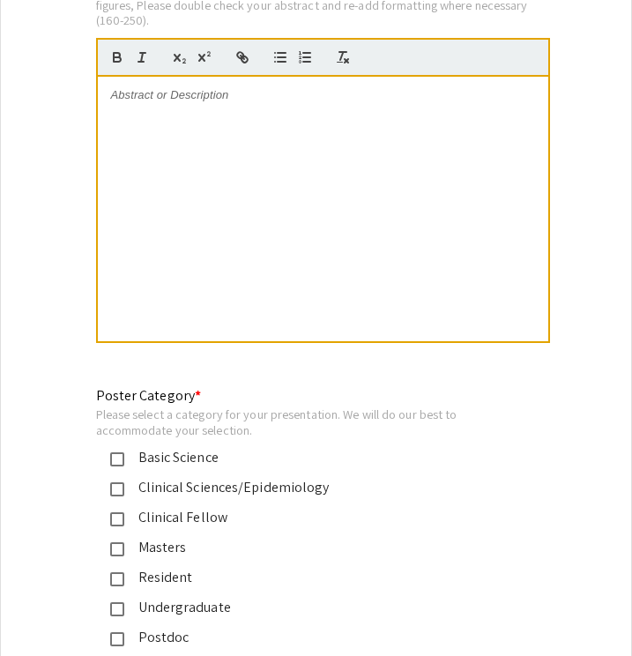
click at [130, 87] on p at bounding box center [323, 95] width 424 height 16
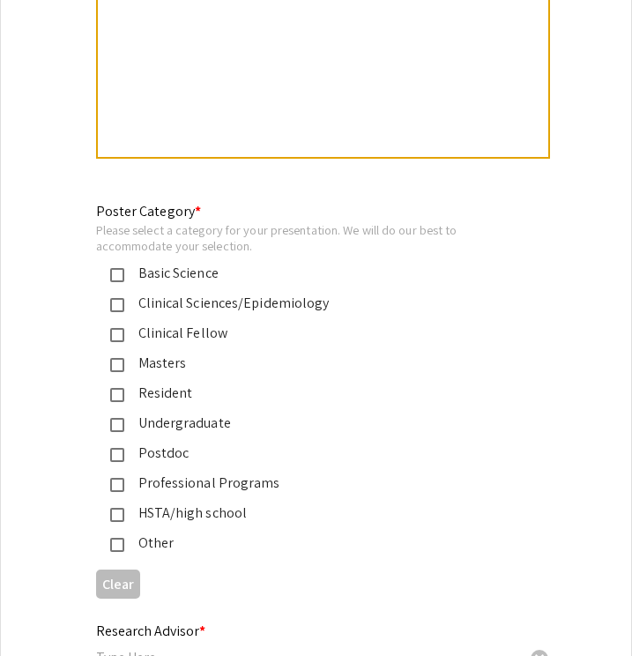
scroll to position [3958, 0]
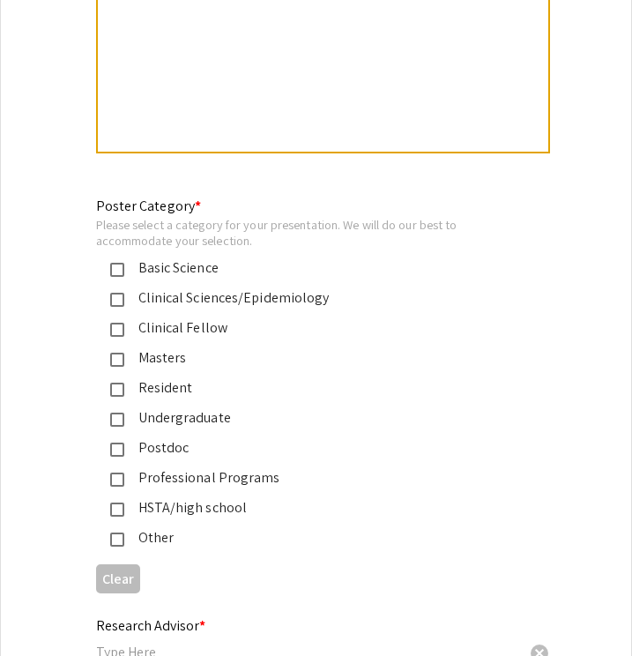
click at [116, 263] on mat-pseudo-checkbox at bounding box center [117, 270] width 14 height 14
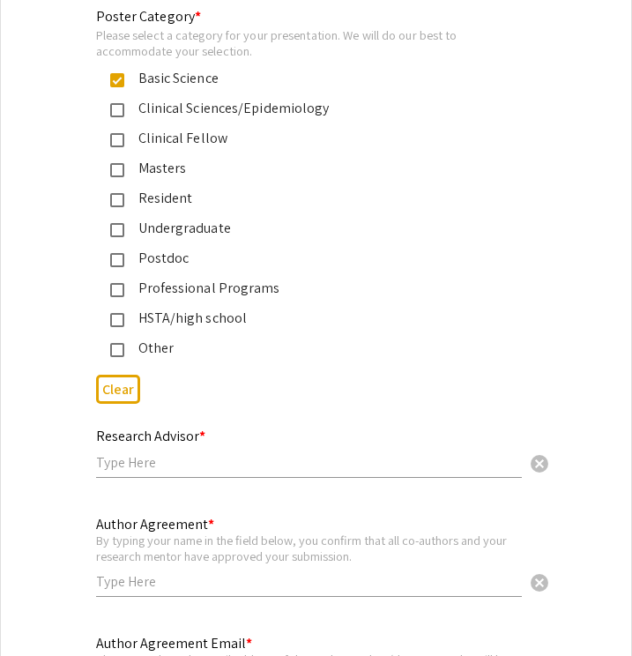
scroll to position [4341, 0]
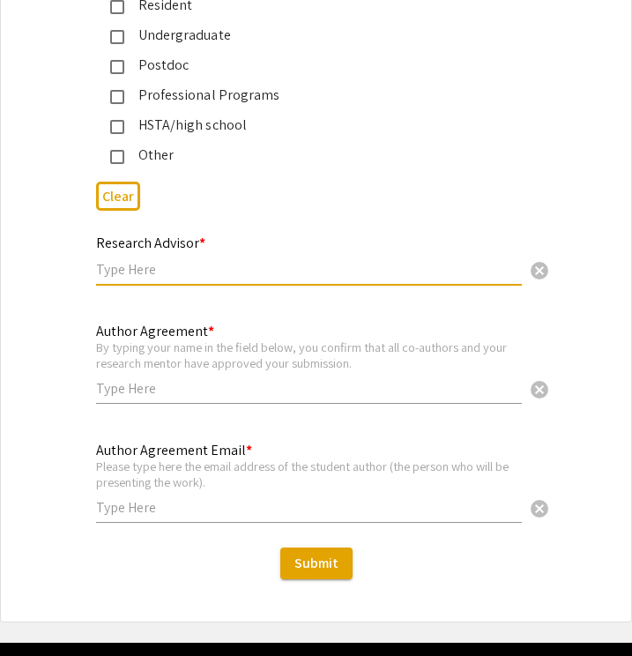
click at [162, 260] on input "text" at bounding box center [309, 269] width 426 height 19
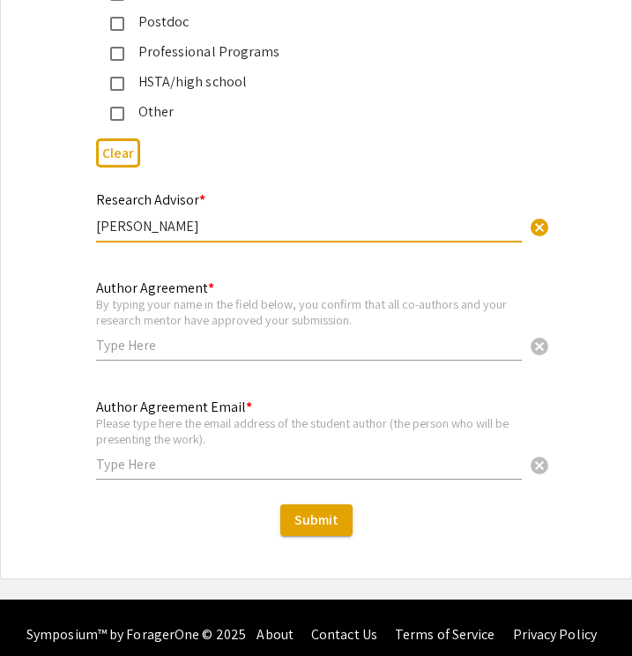
scroll to position [4389, 0]
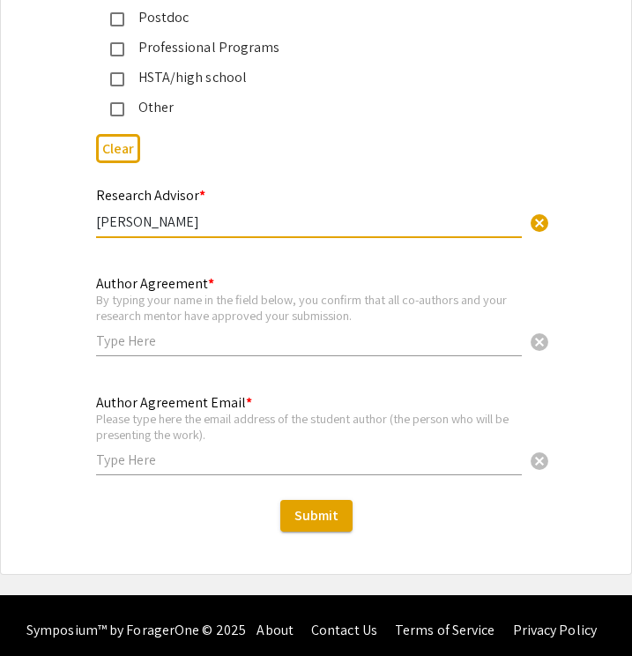
type input "Salik Hussain"
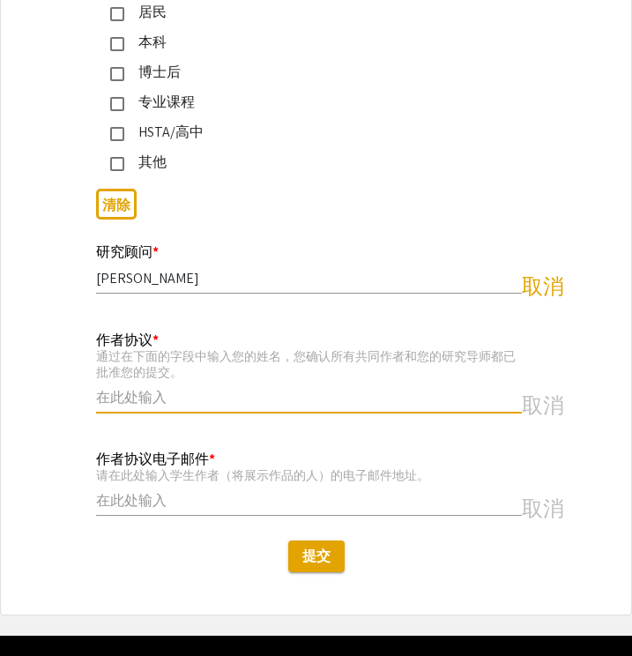
click at [150, 388] on input "text" at bounding box center [309, 397] width 426 height 19
type input "Yulu Li"
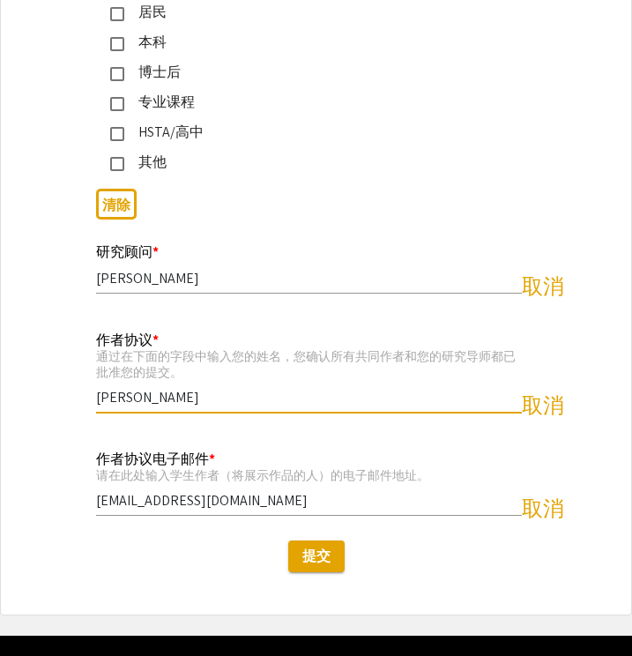
click at [233, 474] on div "作者协议电子邮件 * 请在此处输入学生作者（将展示作品的人）的电子邮件地址。 liyulu1997@gmail.com 取消" at bounding box center [309, 484] width 426 height 100
drag, startPoint x: 237, startPoint y: 454, endPoint x: 11, endPoint y: 446, distance: 225.9
click at [11, 448] on div "作者协议电子邮件 * 请在此处输入学生作者（将展示作品的人）的电子邮件地址。 liyulu1997@gmail.com 取消 此字段是必需的。" at bounding box center [316, 492] width 630 height 89
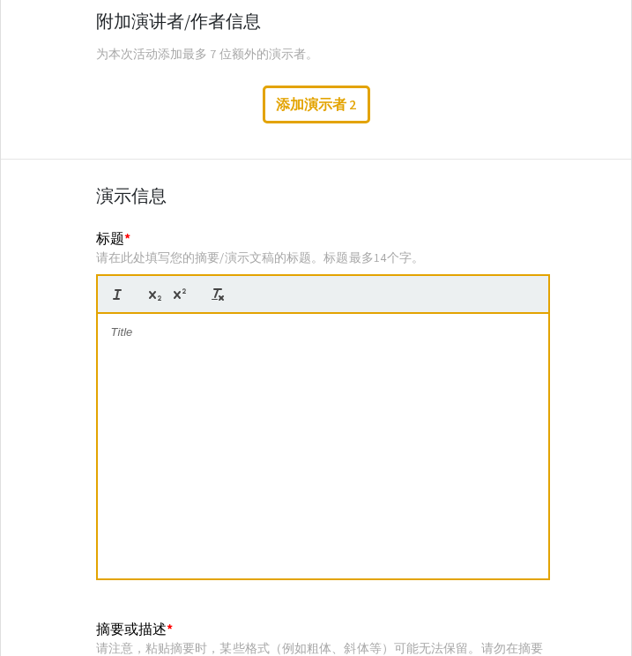
scroll to position [2957, 0]
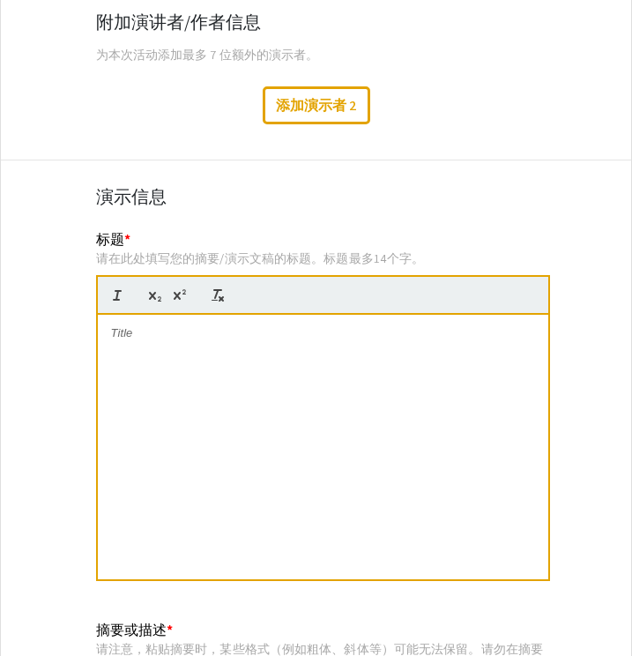
type input "yl00041@mix.wvu.edu"
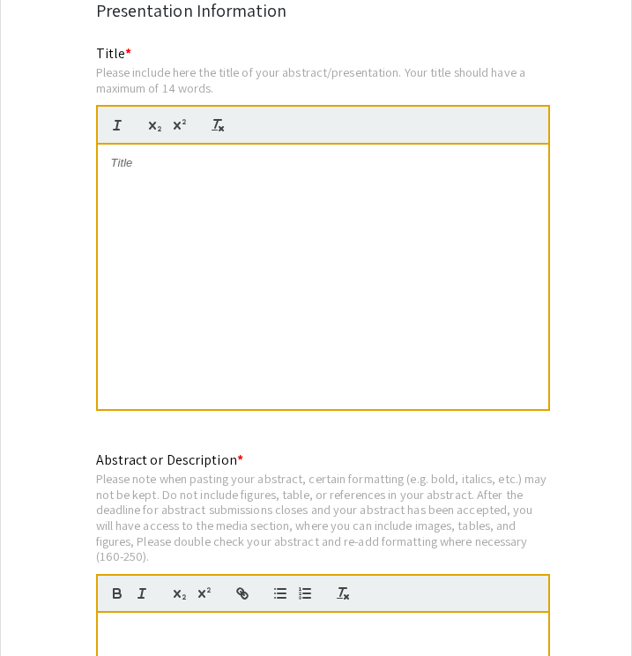
scroll to position [3237, 0]
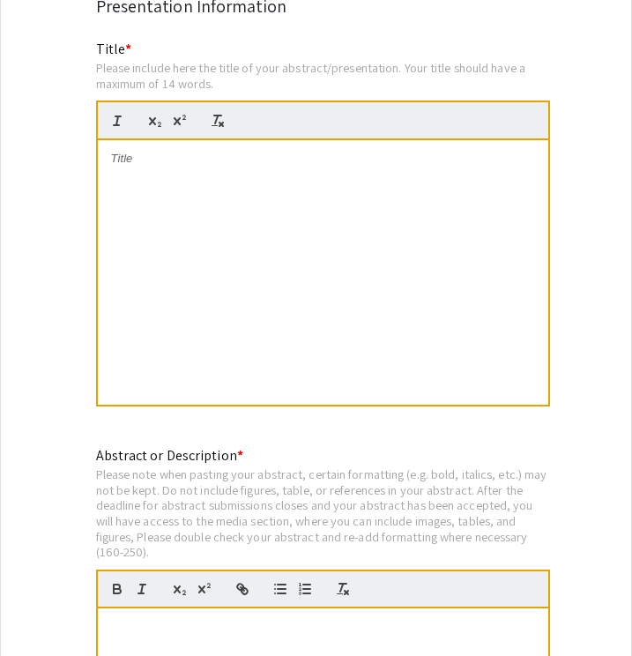
click at [161, 156] on div at bounding box center [323, 272] width 451 height 265
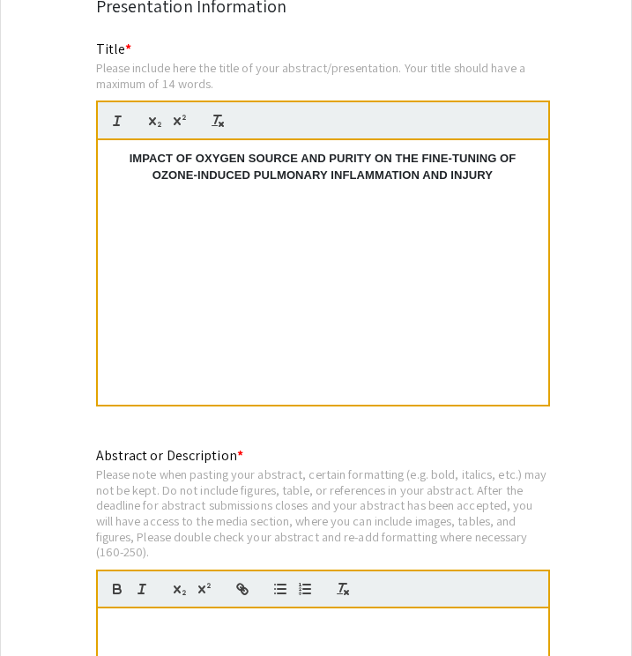
click at [123, 151] on p "IMPACT OF OXYGEN SOURCE AND PURITY ON THE FINE-TUNING OF OZONE-INDUCED PULMONAR…" at bounding box center [323, 167] width 424 height 33
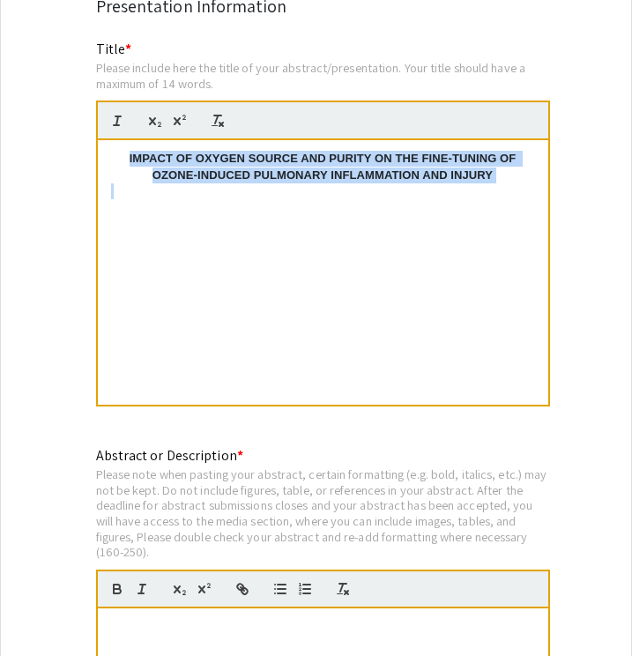
drag, startPoint x: 122, startPoint y: 150, endPoint x: 511, endPoint y: 220, distance: 395.0
click at [511, 220] on div "IMPACT OF OXYGEN SOURCE AND PURITY ON THE FINE-TUNING OF OZONE-INDUCED PULMONAR…" at bounding box center [323, 272] width 451 height 265
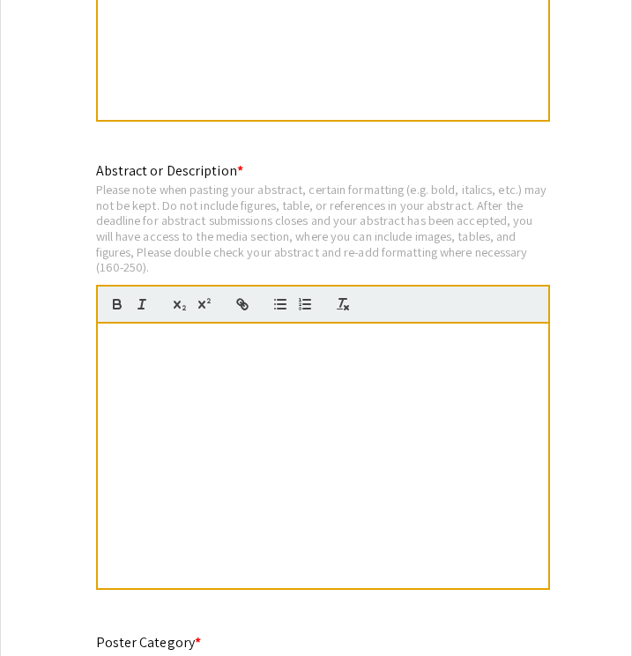
scroll to position [3613, 0]
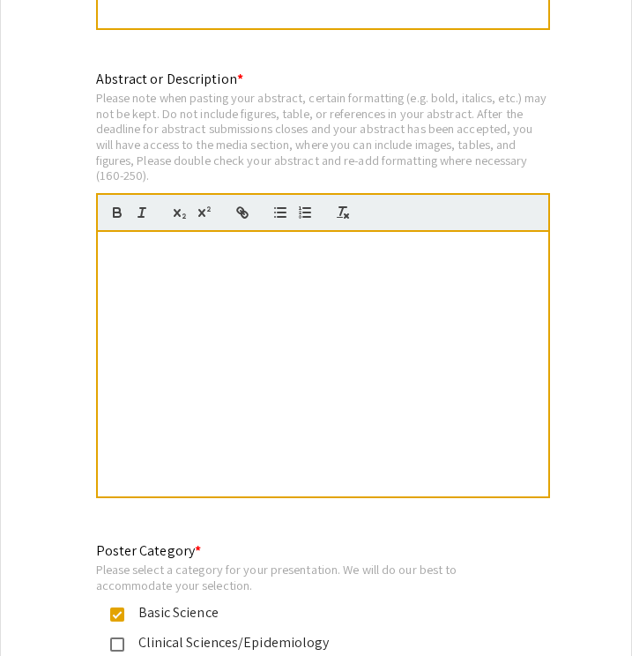
click at [141, 259] on p at bounding box center [323, 267] width 424 height 16
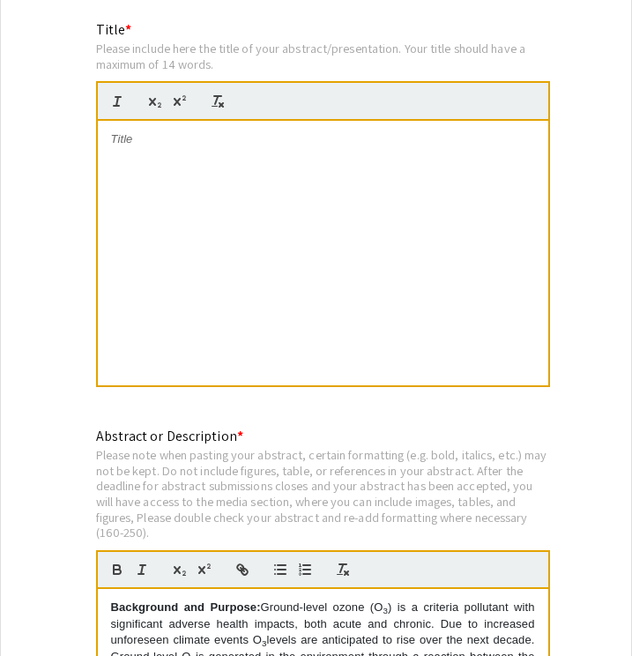
scroll to position [3255, 0]
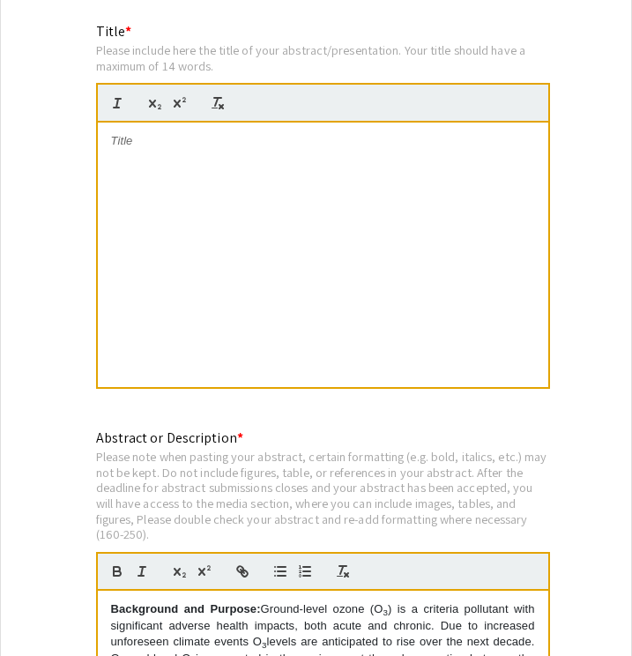
click at [125, 134] on p at bounding box center [323, 141] width 424 height 16
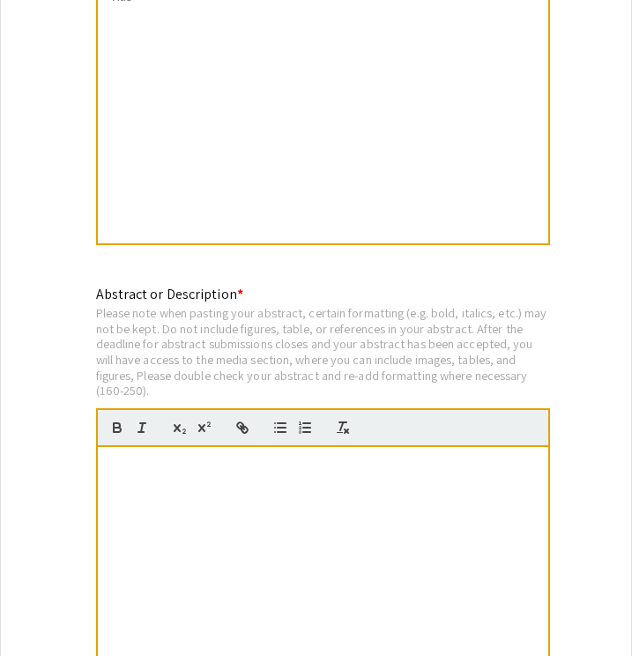
scroll to position [3332, 0]
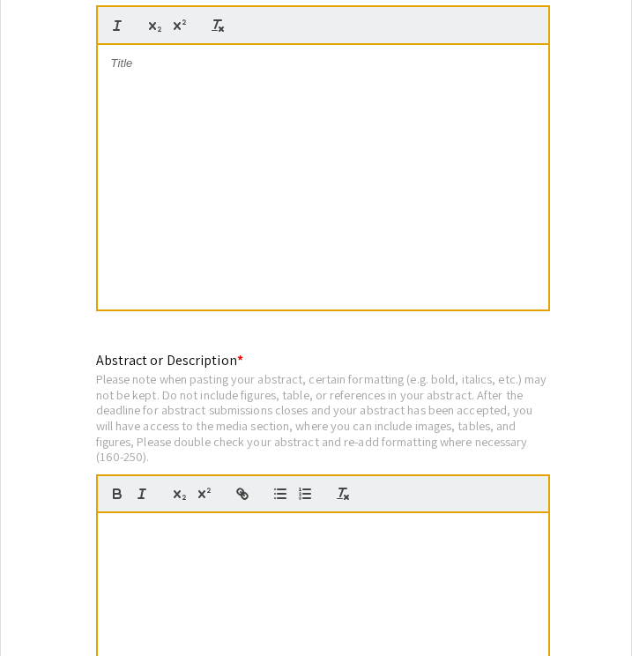
click at [116, 56] on p at bounding box center [323, 64] width 424 height 16
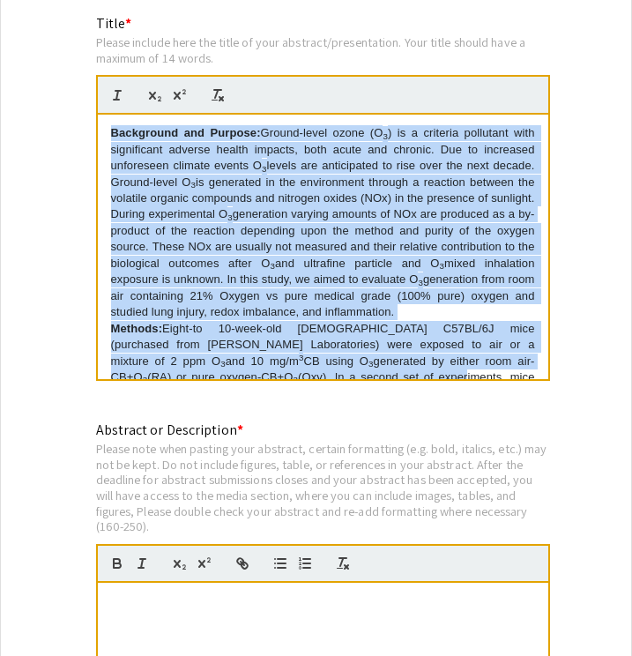
scroll to position [326, 0]
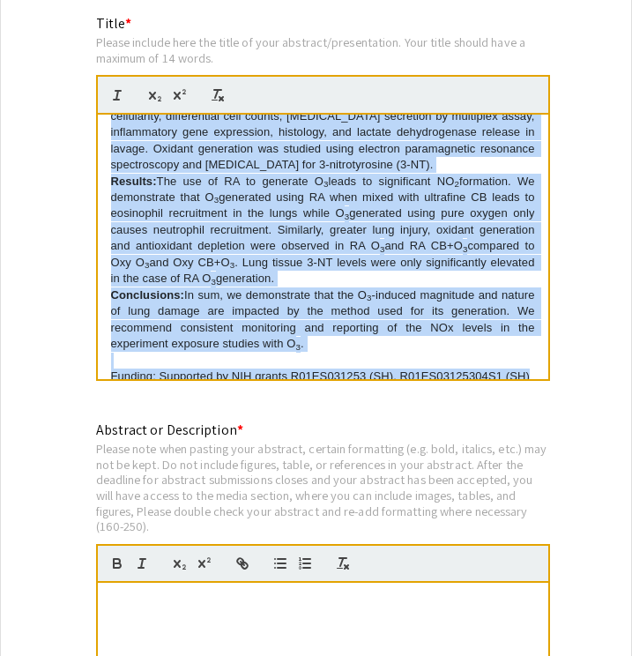
drag, startPoint x: 108, startPoint y: 124, endPoint x: 272, endPoint y: 417, distance: 336.0
copy div "Background and Purpose: Ground-level ozone (O 3 ) is a criteria pollutant with …"
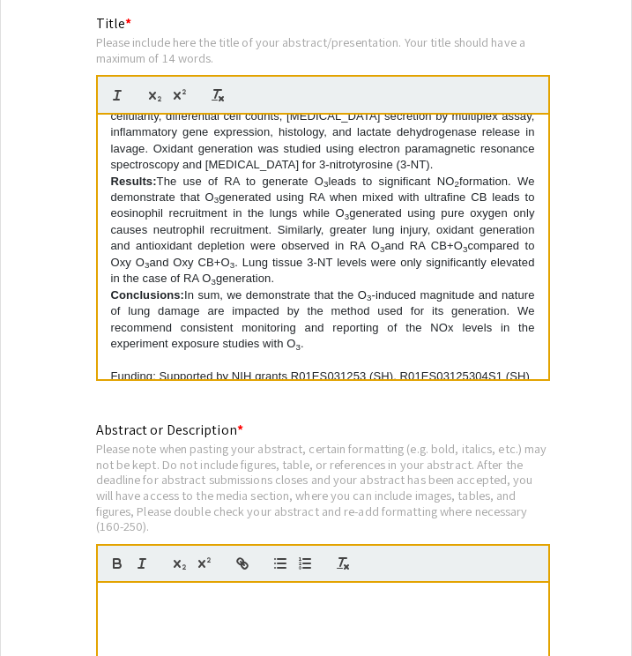
click at [224, 593] on p at bounding box center [323, 601] width 424 height 16
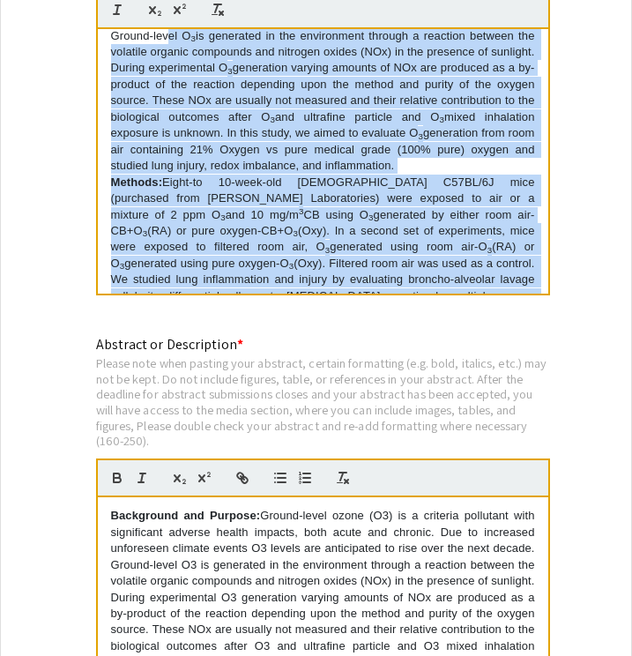
scroll to position [0, 0]
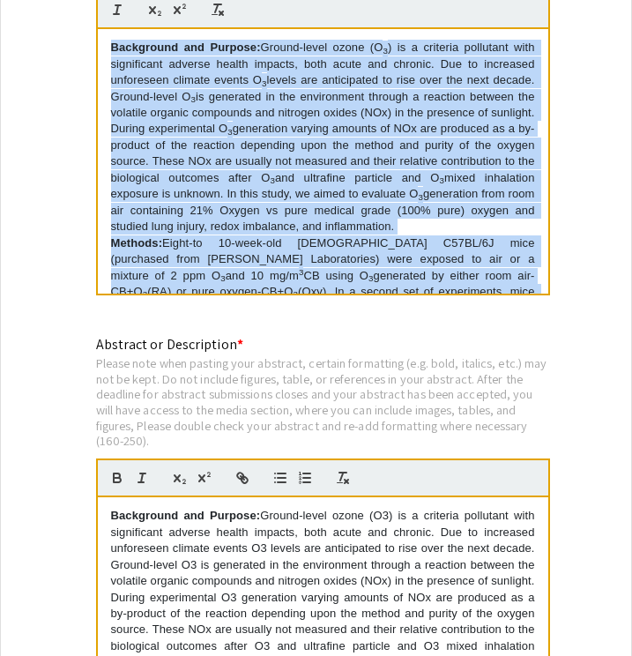
drag, startPoint x: 537, startPoint y: 263, endPoint x: 160, endPoint y: 19, distance: 448.3
click at [160, 29] on div "Background and Purpose: Ground-level ozone (O 3 ) is a criteria pollutant with …" at bounding box center [323, 161] width 451 height 265
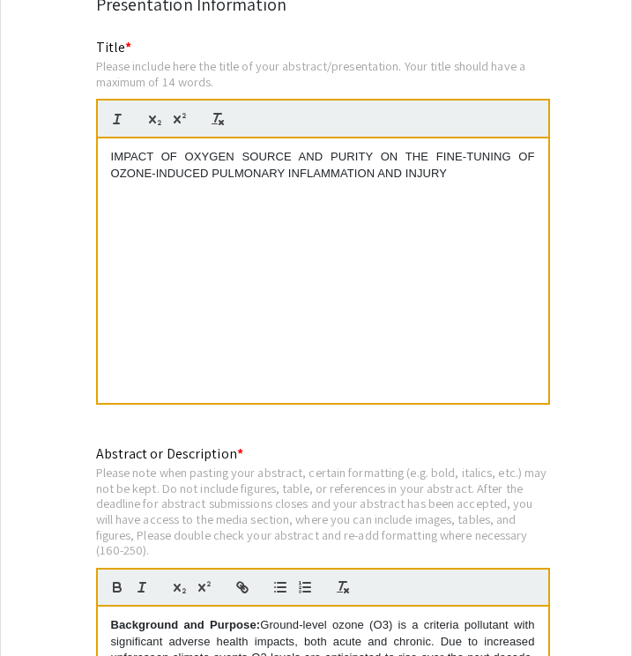
click at [108, 145] on div "IMPACT OF OXYGEN SOURCE AND PURITY ON THE FINE-TUNING OF OZONE-INDUCED PULMONAR…" at bounding box center [323, 270] width 451 height 265
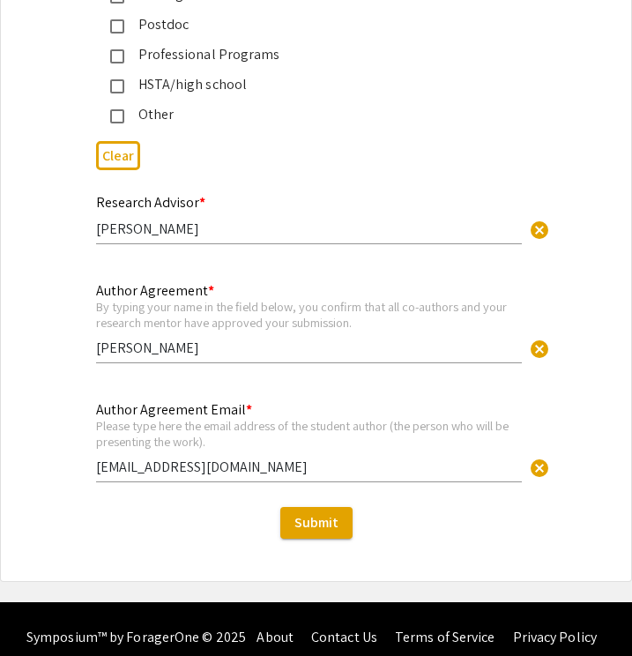
scroll to position [4389, 0]
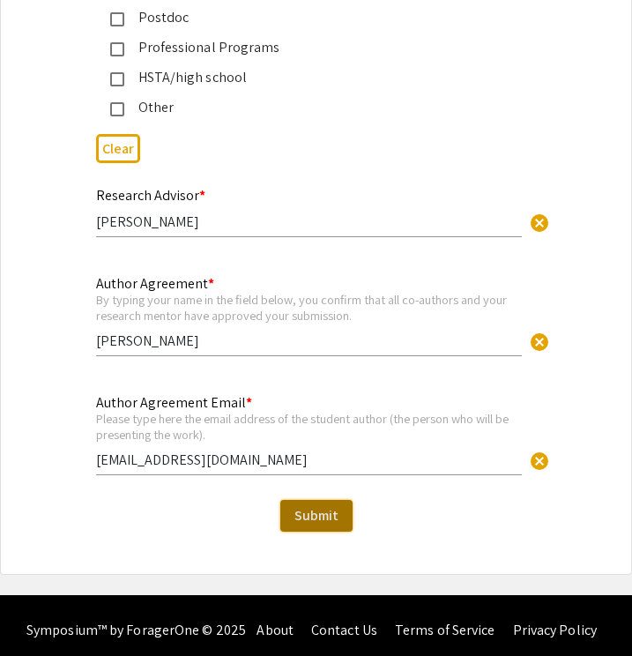
click at [309, 506] on span "Submit" at bounding box center [317, 515] width 44 height 19
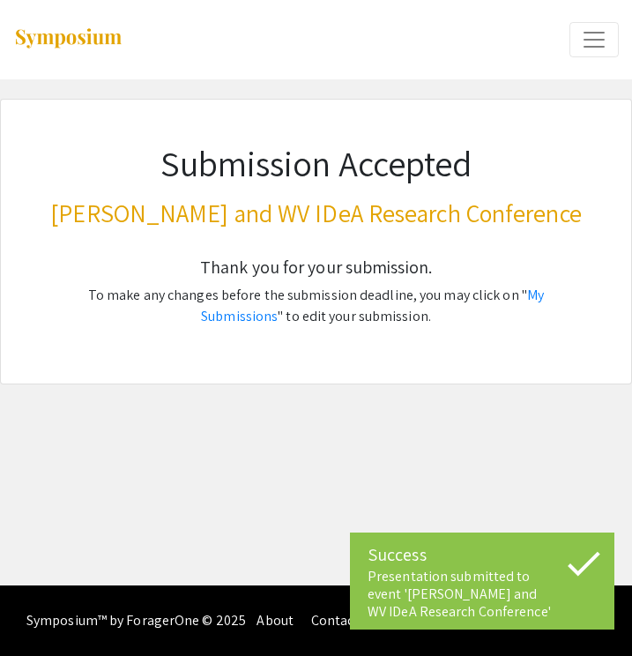
scroll to position [0, 0]
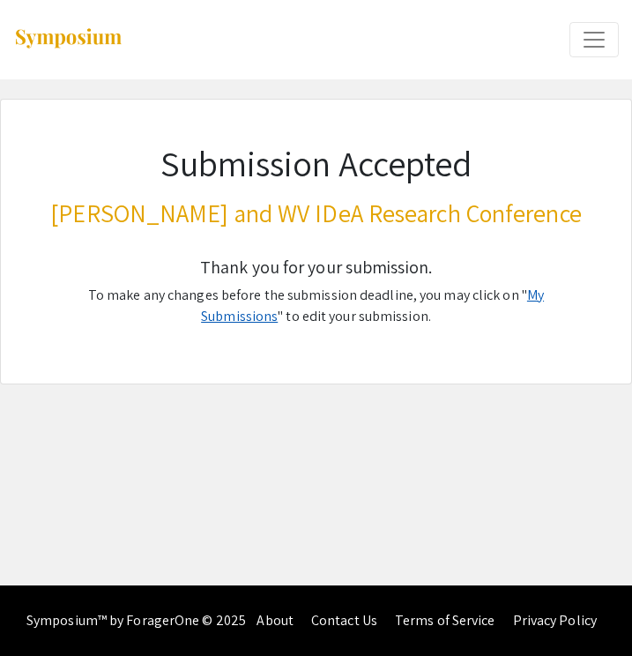
click at [499, 299] on link "My Submissions" at bounding box center [372, 306] width 343 height 40
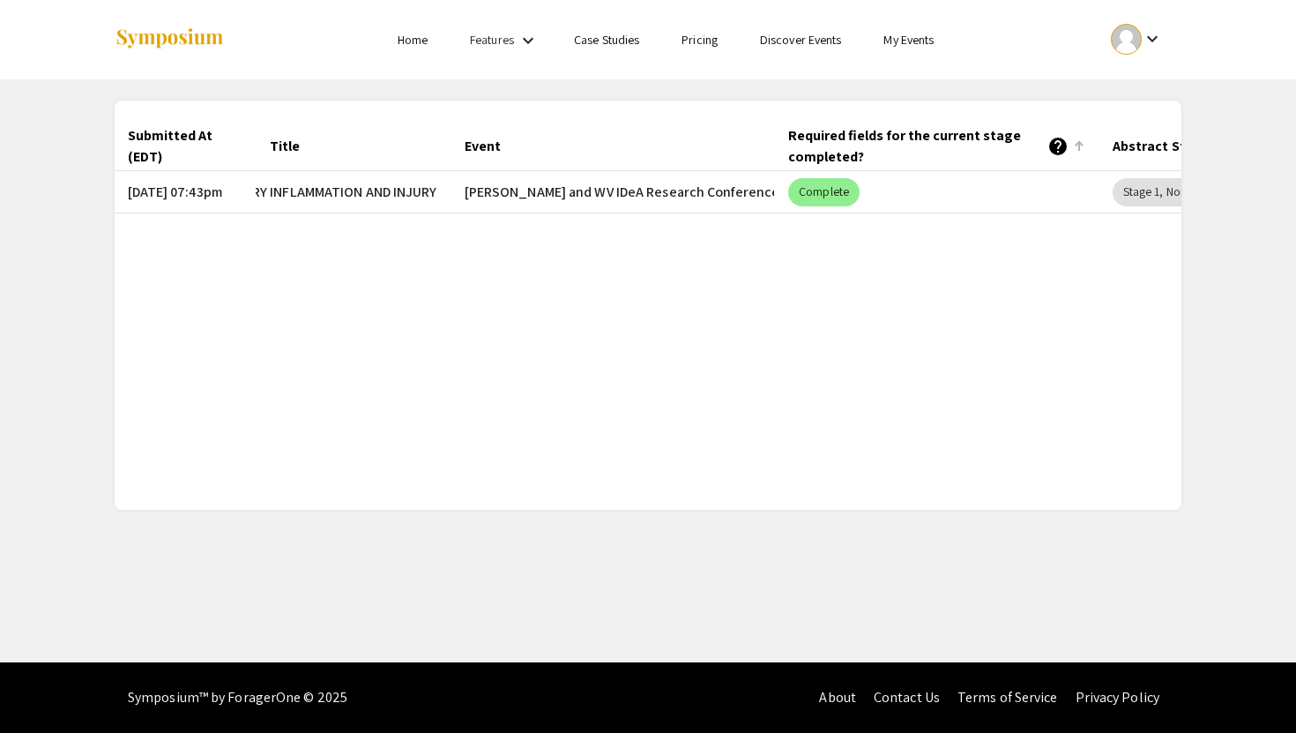
scroll to position [0, 307]
